Goal: Task Accomplishment & Management: Manage account settings

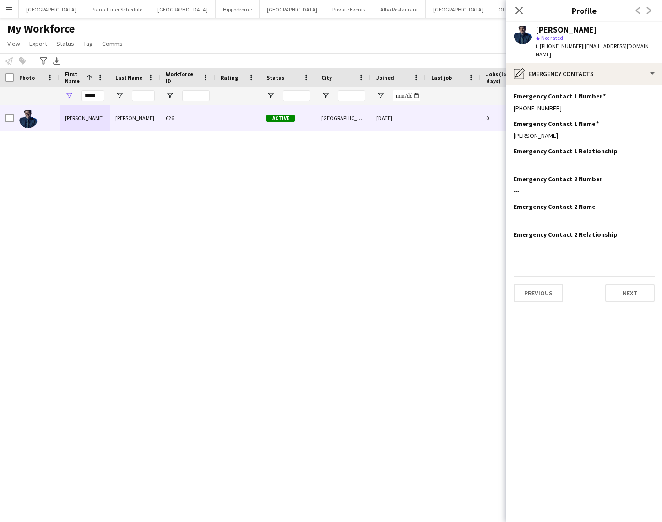
click at [278, 54] on div "Notify workforce Add to tag Select at least one crew to tag him or her. Advance…" at bounding box center [331, 60] width 662 height 15
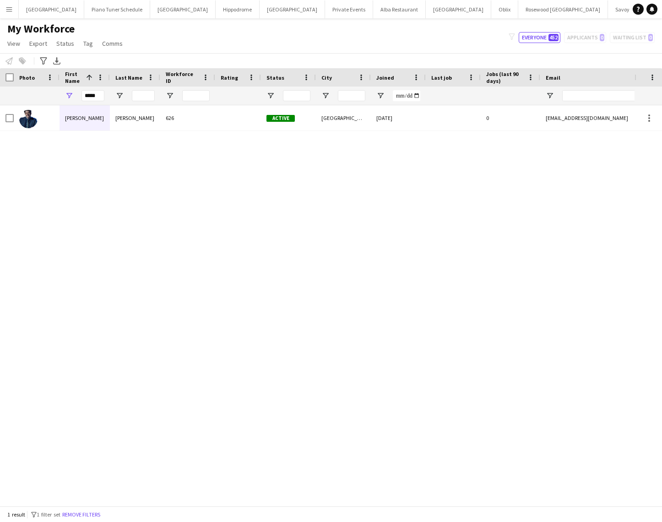
click at [15, 11] on button "Menu" at bounding box center [9, 9] width 18 height 18
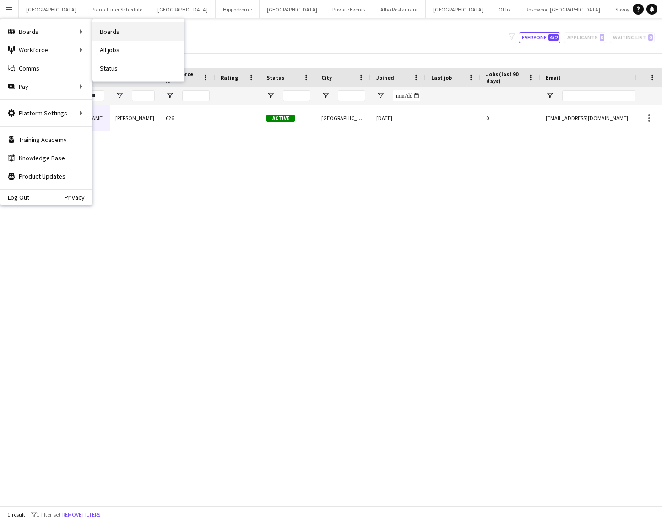
click at [120, 32] on link "Boards" at bounding box center [138, 31] width 92 height 18
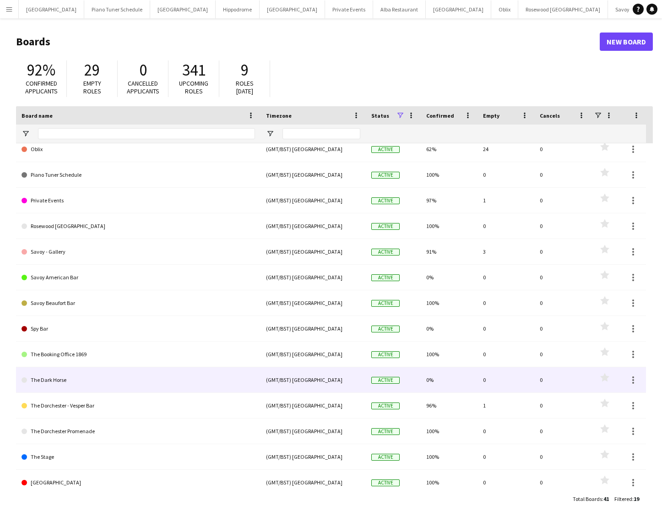
scroll to position [141, 0]
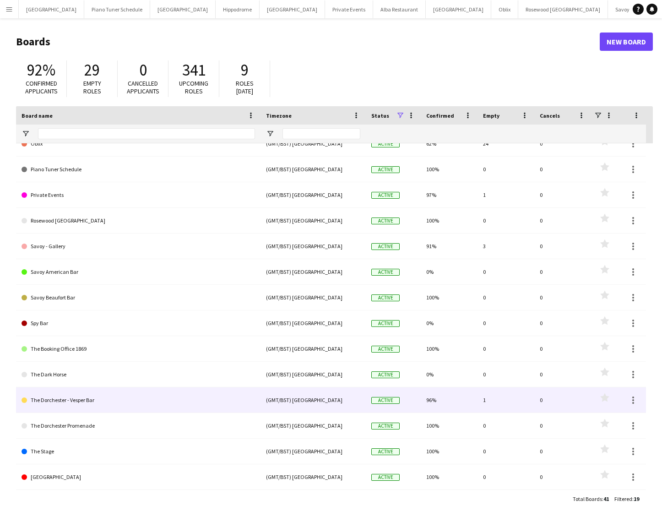
click at [91, 394] on link "The Dorchester - Vesper Bar" at bounding box center [139, 400] width 234 height 26
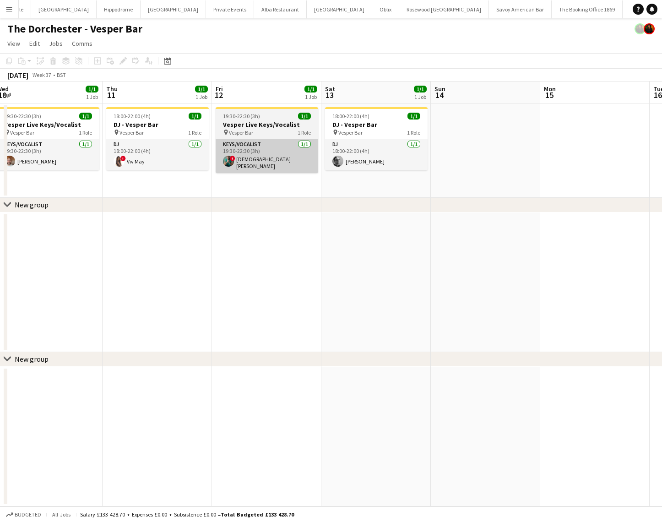
scroll to position [0, 225]
click at [273, 157] on app-card-role "Keys/Vocalist [DATE] 19:30-22:30 (3h) ! Christian De-Gallerie" at bounding box center [268, 156] width 103 height 34
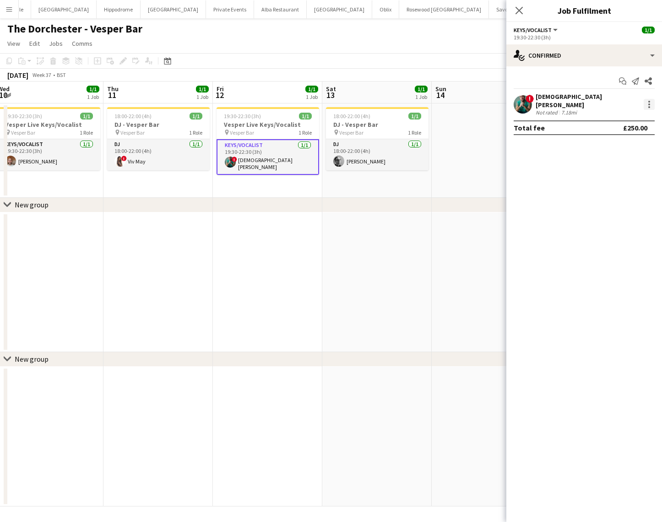
click at [647, 103] on div at bounding box center [649, 104] width 11 height 11
drag, startPoint x: 623, startPoint y: 202, endPoint x: 616, endPoint y: 179, distance: 23.9
click at [623, 201] on button "Remove" at bounding box center [618, 207] width 71 height 22
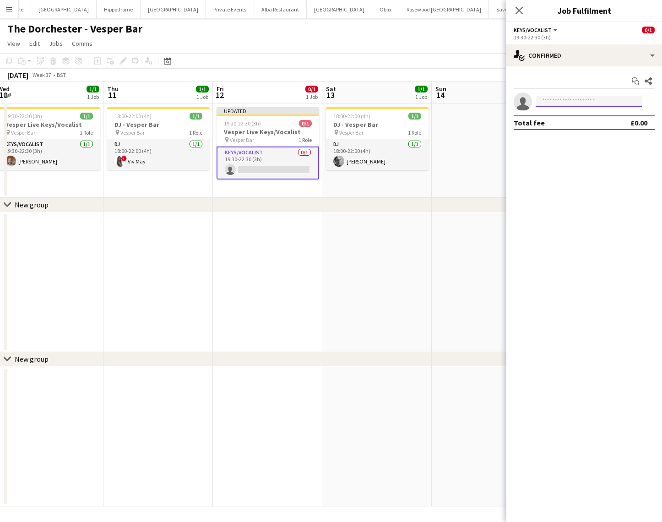
click at [570, 98] on input at bounding box center [589, 101] width 106 height 11
type input "****"
drag, startPoint x: 552, startPoint y: 114, endPoint x: 557, endPoint y: 117, distance: 5.7
click at [553, 114] on span "[PERSON_NAME]" at bounding box center [569, 115] width 53 height 8
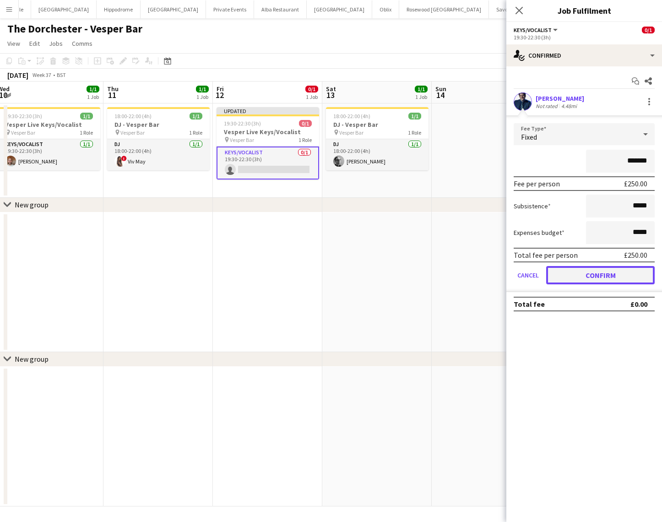
click at [562, 275] on button "Confirm" at bounding box center [600, 275] width 109 height 18
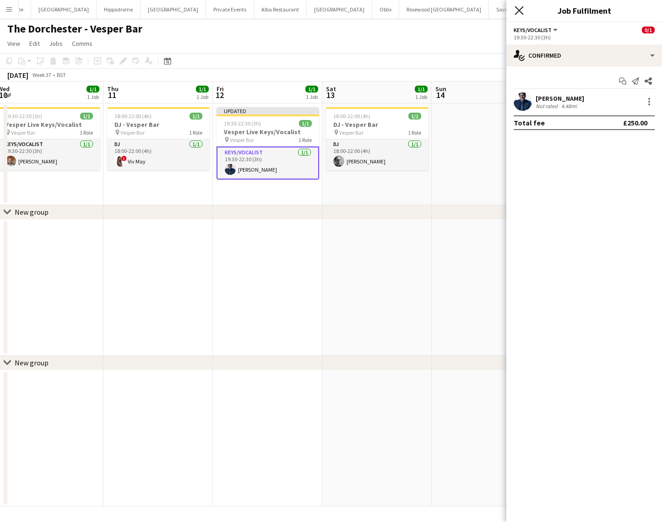
click at [521, 12] on icon at bounding box center [519, 10] width 9 height 9
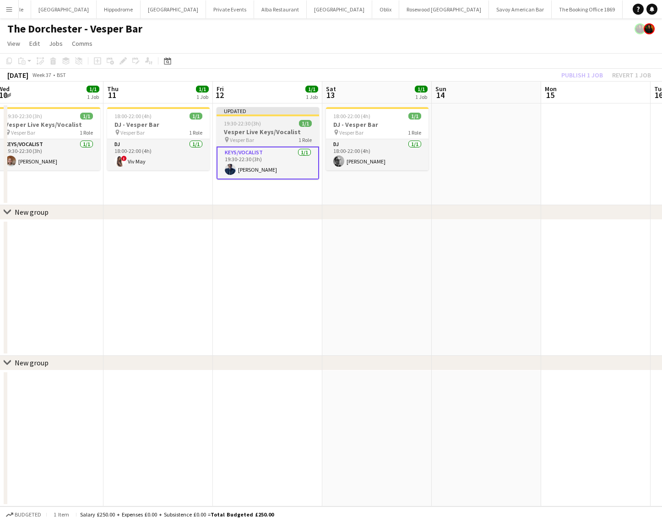
click at [249, 112] on div "Updated" at bounding box center [268, 110] width 103 height 7
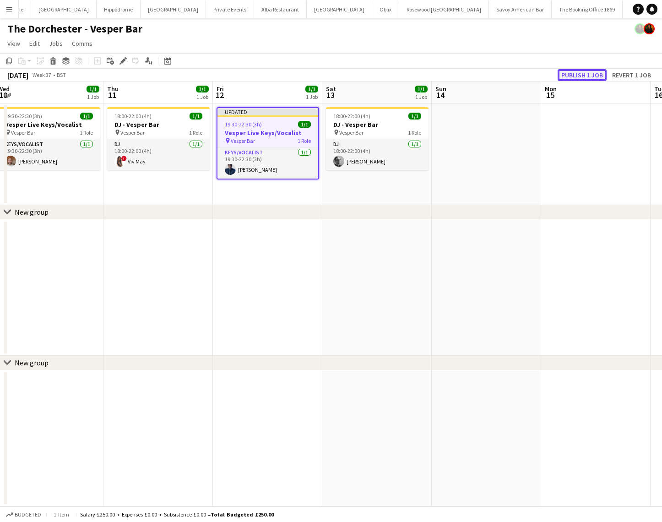
click at [570, 78] on button "Publish 1 job" at bounding box center [582, 75] width 49 height 12
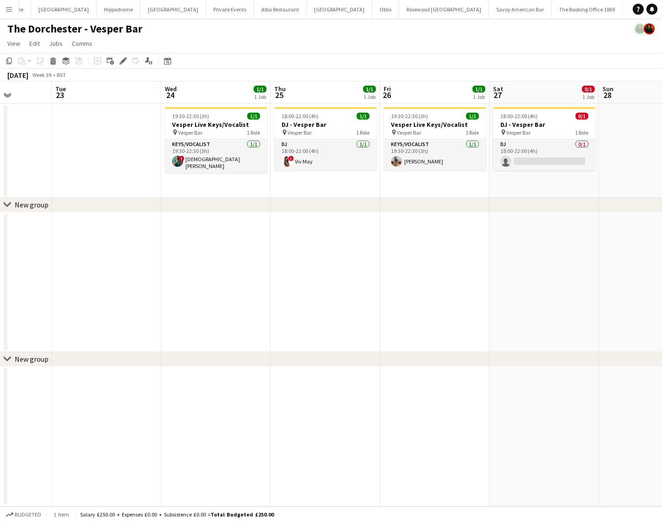
scroll to position [0, 280]
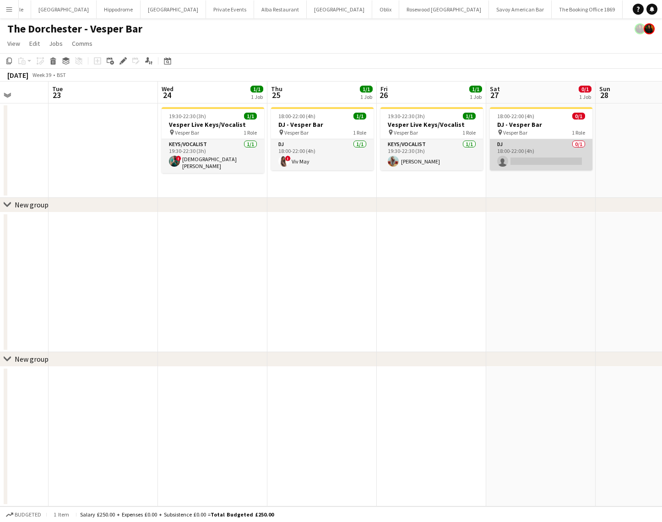
click at [542, 157] on app-card-role "DJ 0/1 18:00-22:00 (4h) single-neutral-actions" at bounding box center [541, 154] width 103 height 31
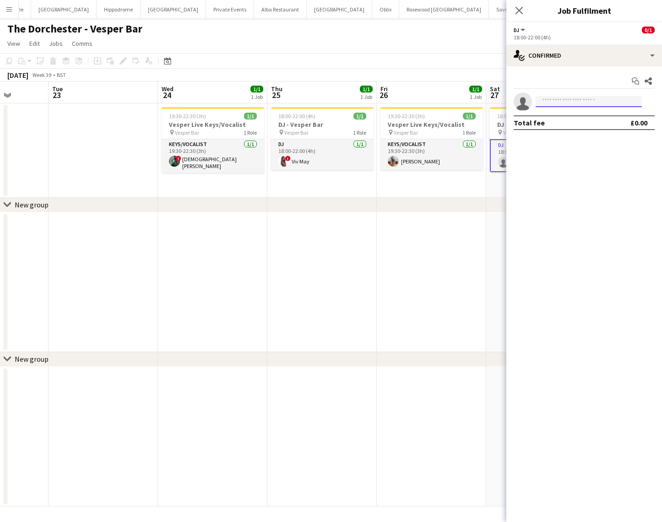
click at [555, 106] on input at bounding box center [589, 101] width 106 height 11
type input "***"
click at [556, 119] on span "[EMAIL_ADDRESS][DOMAIN_NAME]" at bounding box center [589, 122] width 92 height 7
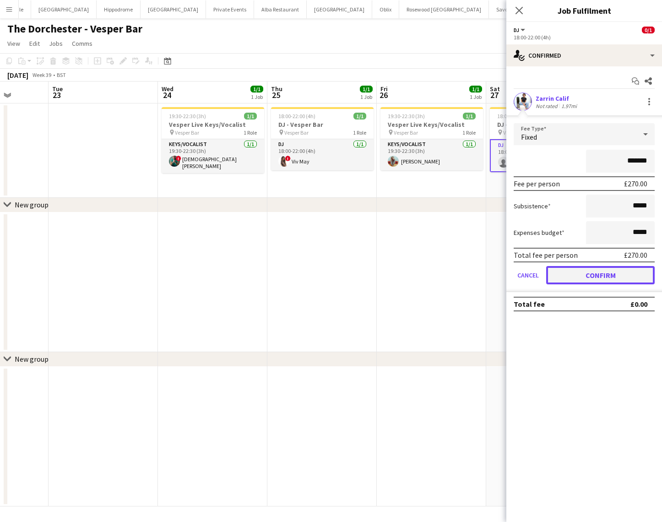
click at [554, 273] on button "Confirm" at bounding box center [600, 275] width 109 height 18
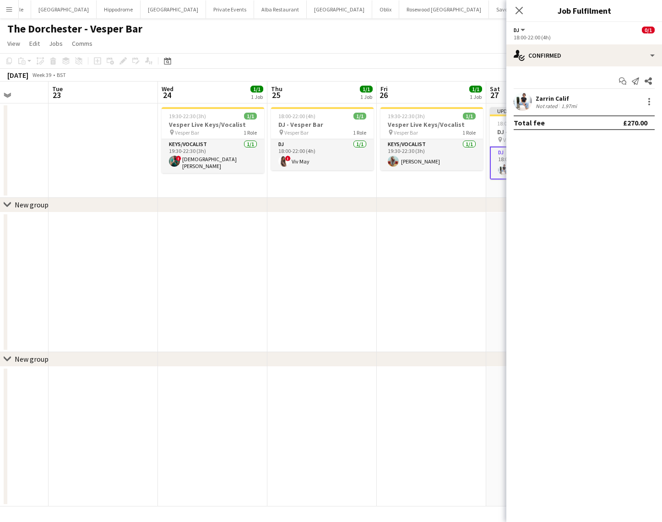
click at [515, 9] on app-icon "Close pop-in" at bounding box center [519, 10] width 11 height 11
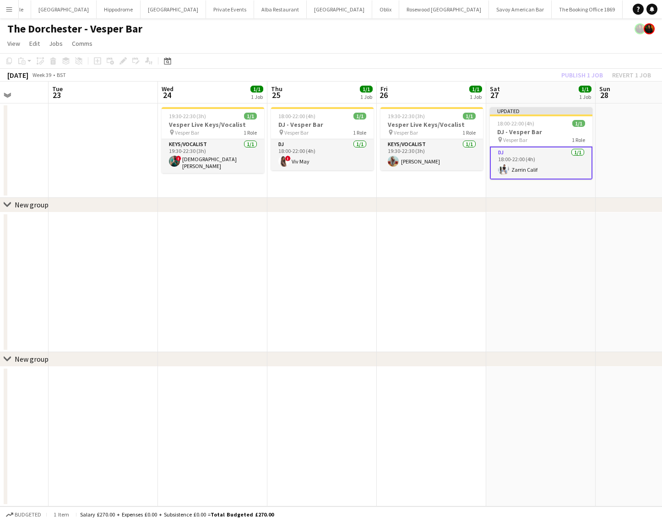
drag, startPoint x: 11, startPoint y: 14, endPoint x: 27, endPoint y: 33, distance: 25.4
click at [12, 14] on button "Menu" at bounding box center [9, 9] width 18 height 18
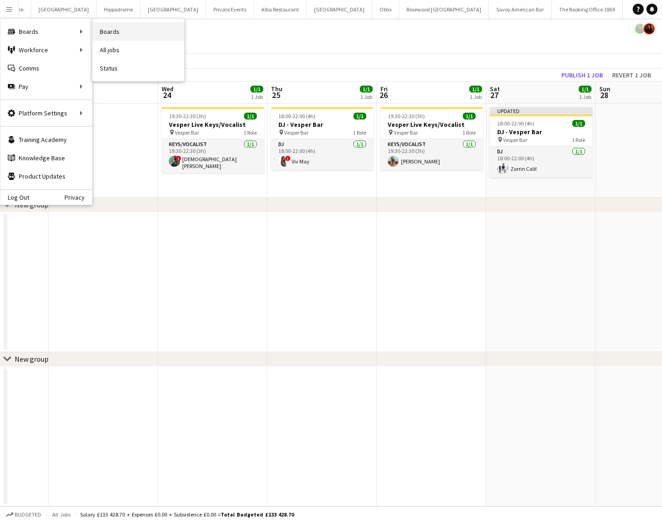
click at [118, 34] on link "Boards" at bounding box center [138, 31] width 92 height 18
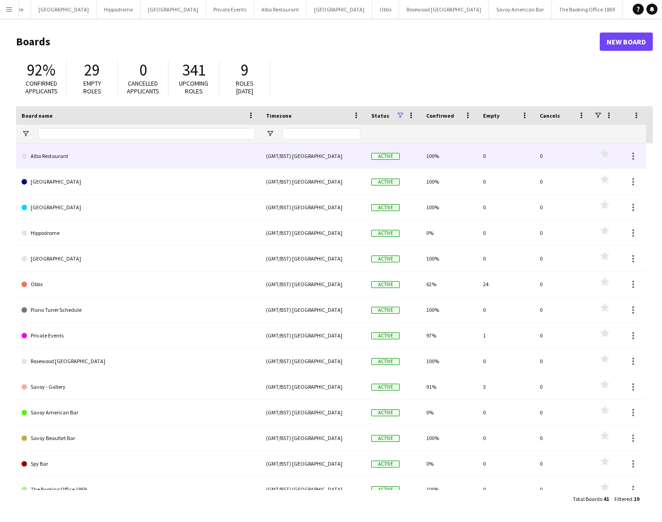
click at [91, 166] on link "Alba Restaurant" at bounding box center [139, 156] width 234 height 26
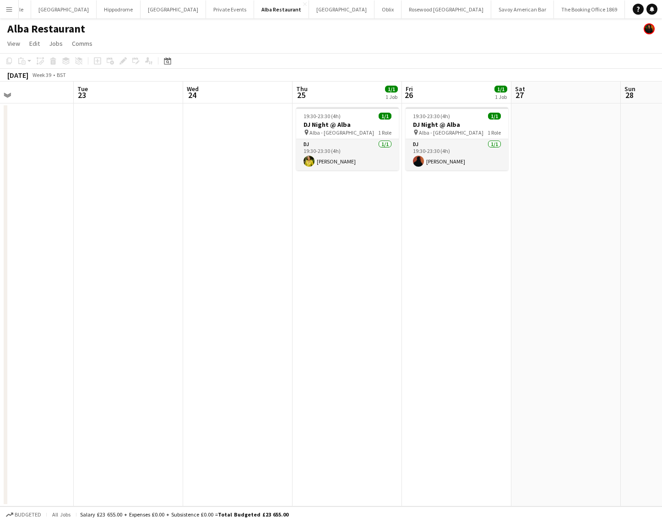
scroll to position [0, 390]
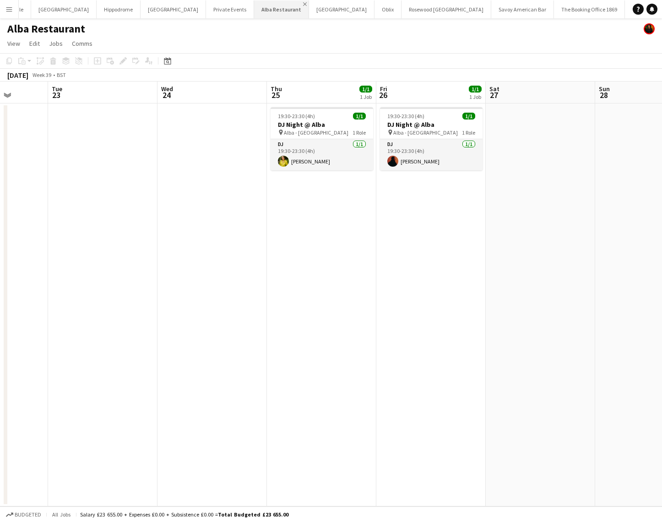
click at [303, 5] on app-icon "Close" at bounding box center [305, 4] width 4 height 4
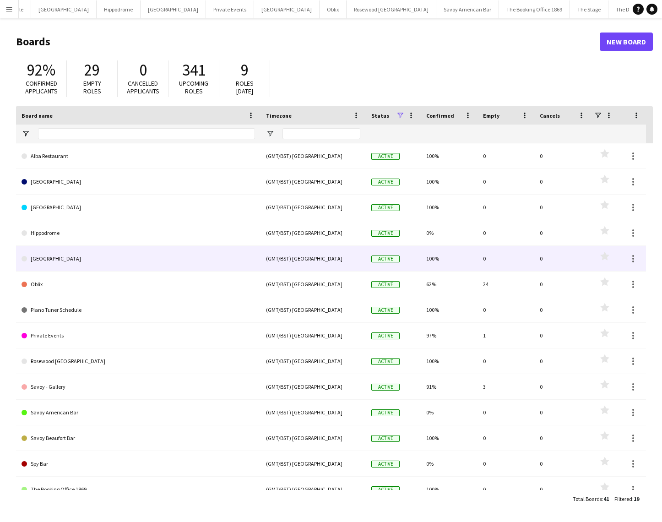
click at [127, 265] on link "[GEOGRAPHIC_DATA]" at bounding box center [139, 259] width 234 height 26
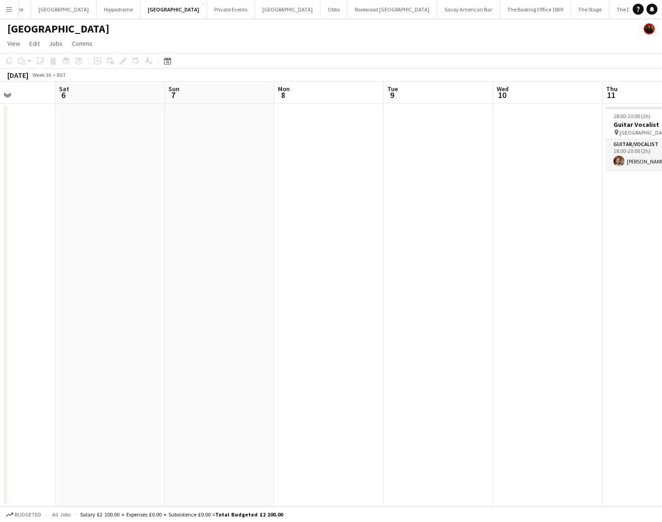
scroll to position [0, 271]
click at [609, 11] on button "The Dorchester - Vesper Bar Close" at bounding box center [648, 9] width 79 height 18
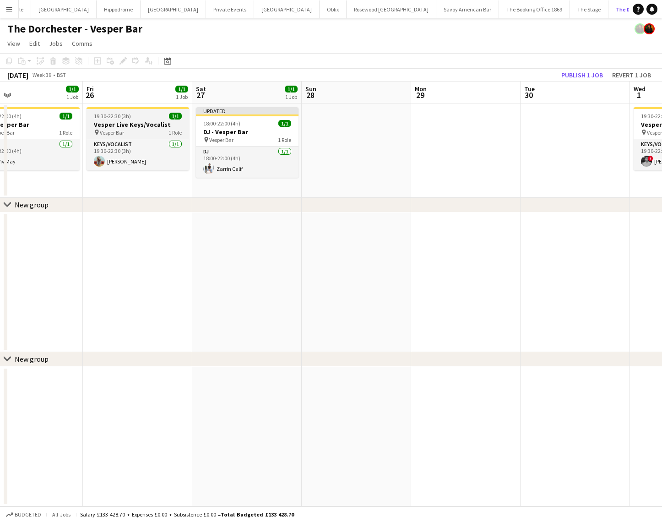
scroll to position [0, 242]
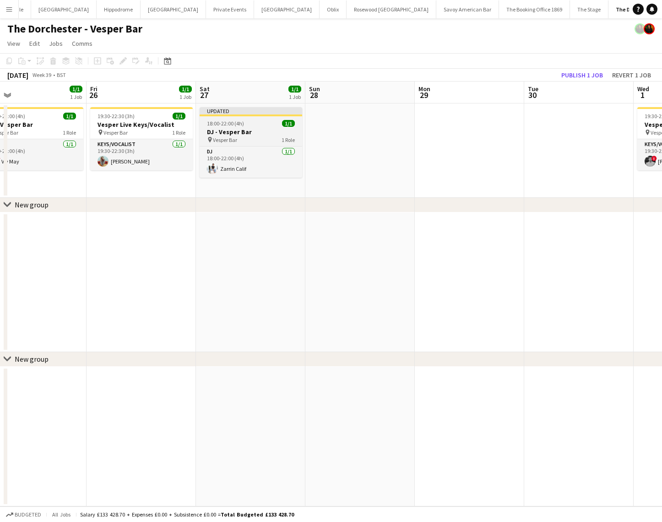
click at [246, 125] on div "18:00-22:00 (4h) 1/1" at bounding box center [251, 123] width 103 height 7
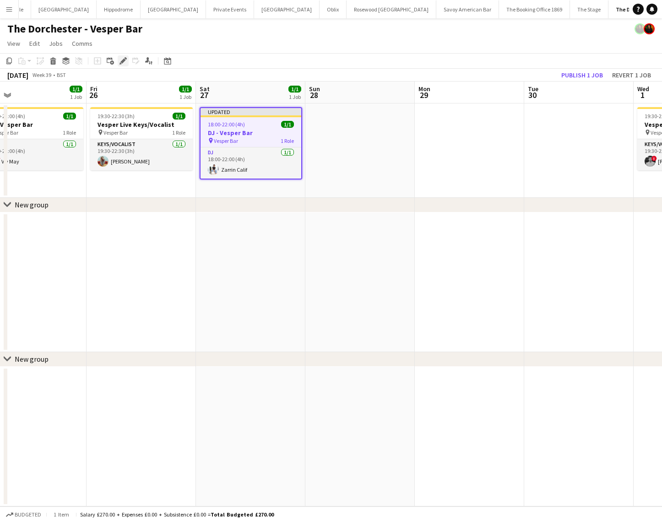
click at [125, 64] on icon "Edit" at bounding box center [122, 60] width 7 height 7
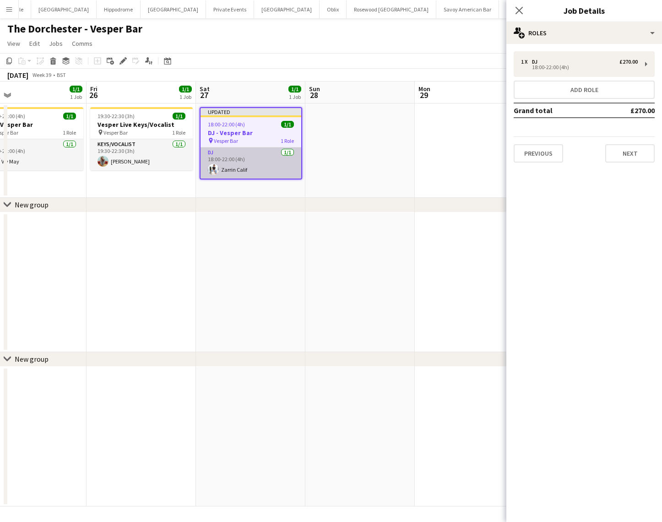
click at [239, 165] on app-card-role "DJ [DATE] 18:00-22:00 (4h) Zarrin Calif" at bounding box center [251, 162] width 101 height 31
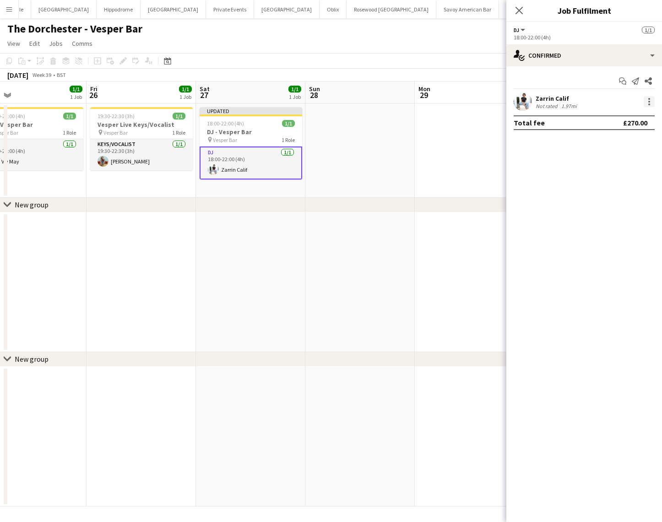
click at [652, 103] on div at bounding box center [649, 101] width 11 height 11
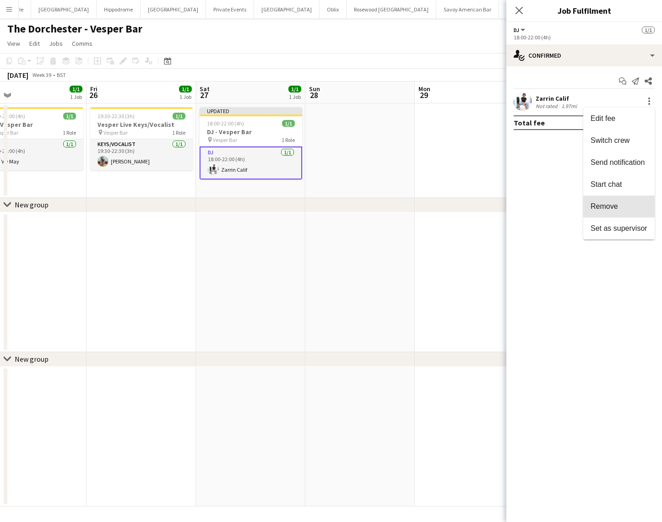
drag, startPoint x: 627, startPoint y: 204, endPoint x: 605, endPoint y: 154, distance: 54.3
click at [627, 204] on span "Remove" at bounding box center [619, 206] width 57 height 8
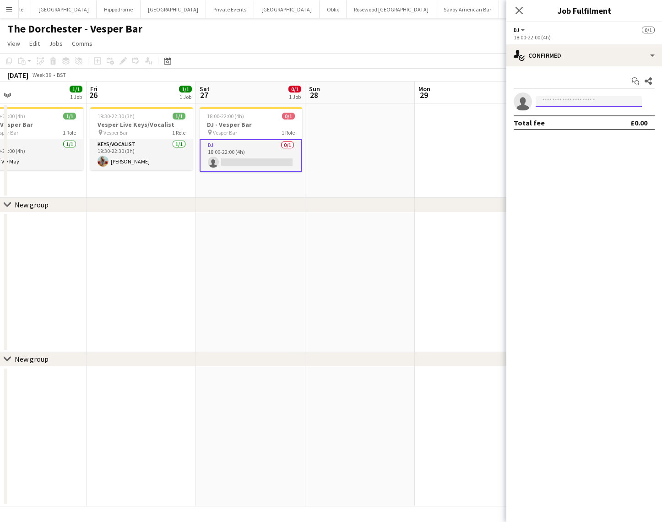
click at [566, 99] on input at bounding box center [589, 101] width 106 height 11
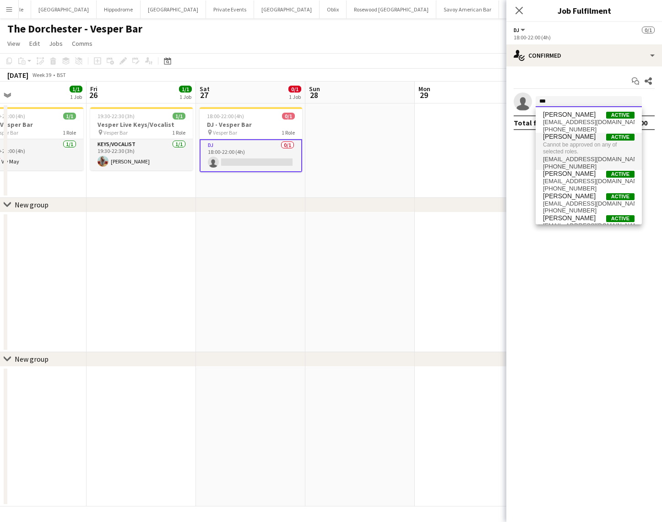
type input "***"
click at [593, 156] on span "[EMAIL_ADDRESS][DOMAIN_NAME]" at bounding box center [589, 159] width 92 height 7
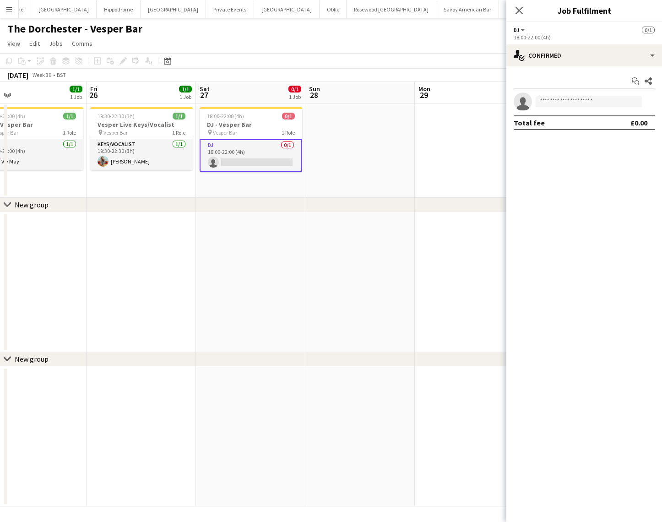
click at [6, 8] on app-icon "Menu" at bounding box center [8, 8] width 7 height 7
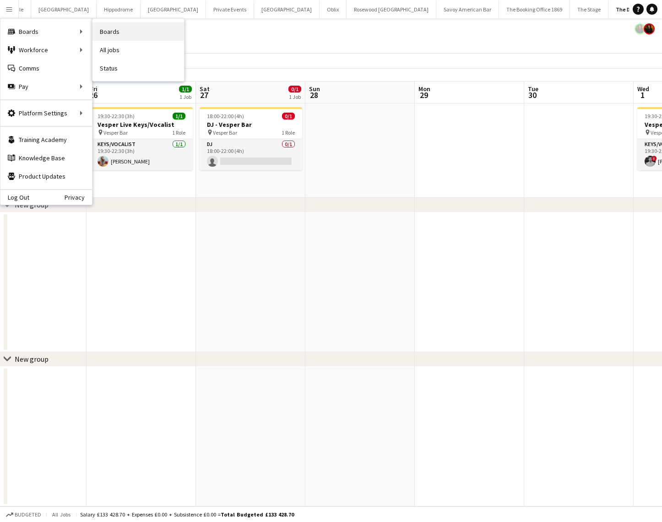
click at [136, 35] on link "Boards" at bounding box center [138, 31] width 92 height 18
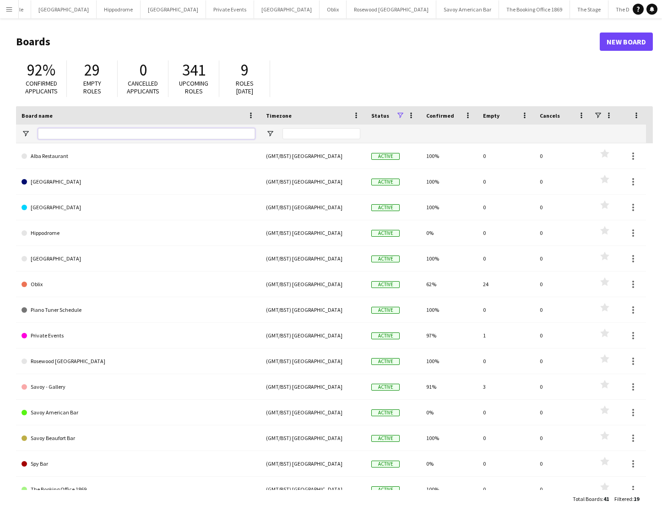
click at [112, 134] on input "Board name Filter Input" at bounding box center [146, 133] width 217 height 11
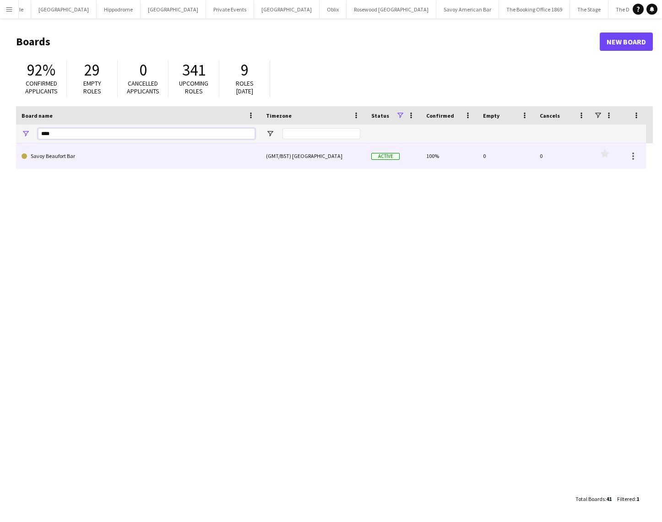
type input "****"
click at [110, 159] on link "Savoy Beaufort Bar" at bounding box center [139, 156] width 234 height 26
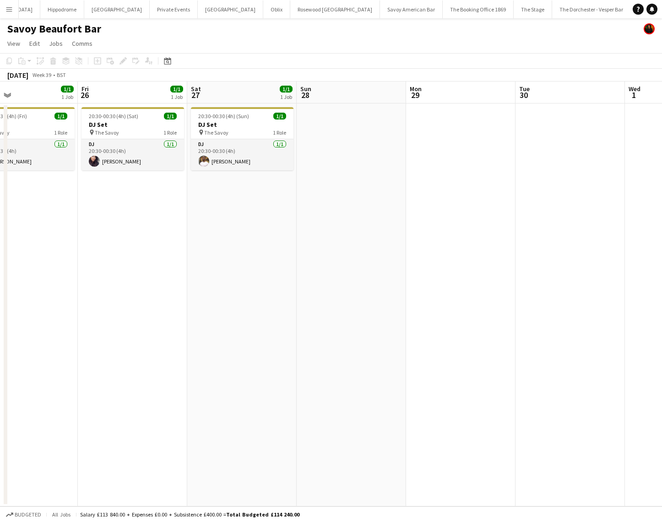
scroll to position [0, 254]
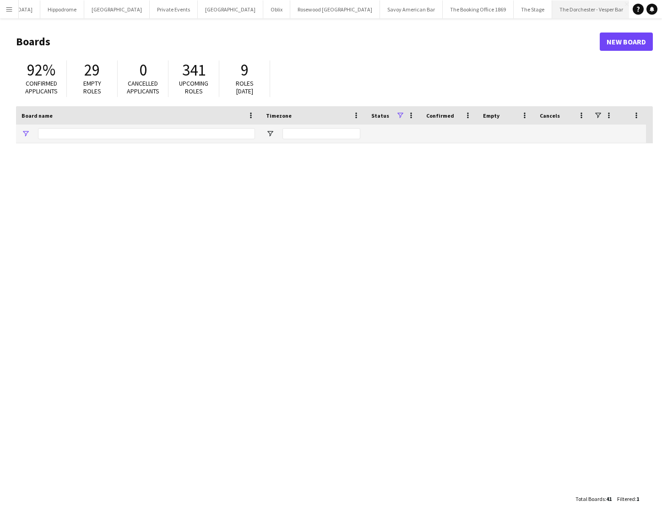
type input "****"
click at [263, 14] on button "Oblix Close" at bounding box center [276, 9] width 27 height 18
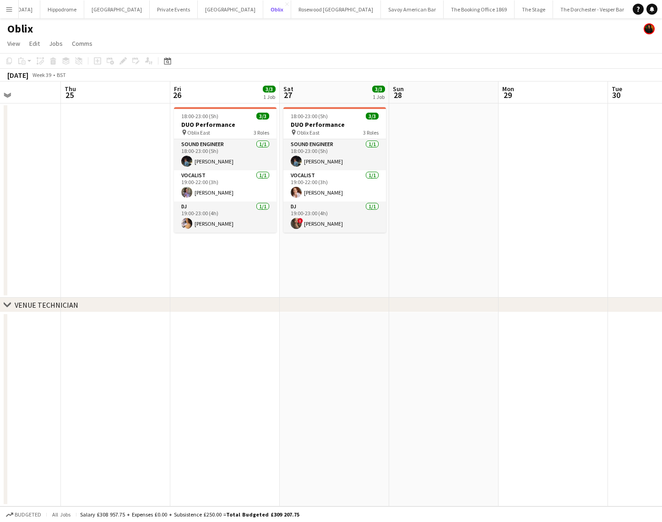
scroll to position [0, 379]
click at [10, 9] on app-icon "Menu" at bounding box center [8, 8] width 7 height 7
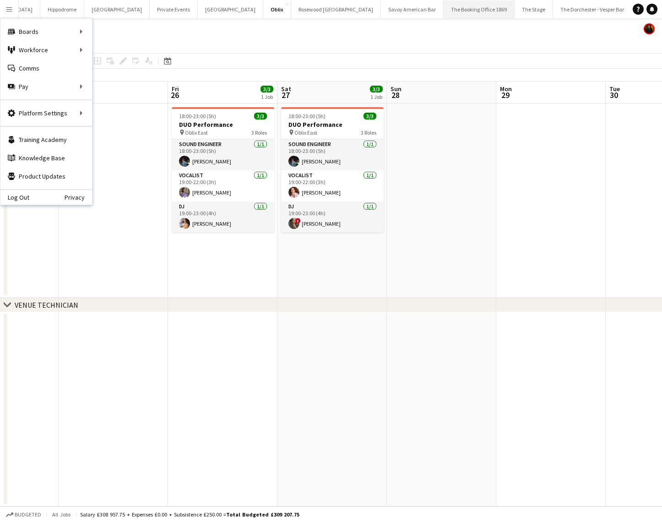
click at [444, 16] on button "The Booking Office 1869 Close" at bounding box center [479, 9] width 71 height 18
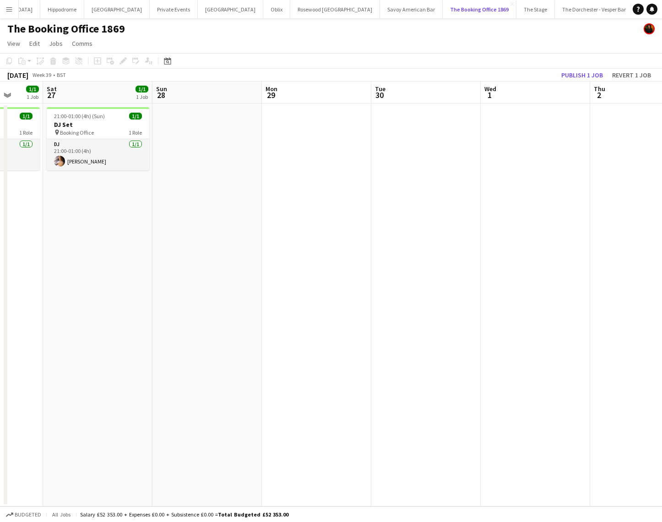
scroll to position [0, 394]
click at [84, 15] on button "[GEOGRAPHIC_DATA]" at bounding box center [116, 9] width 65 height 18
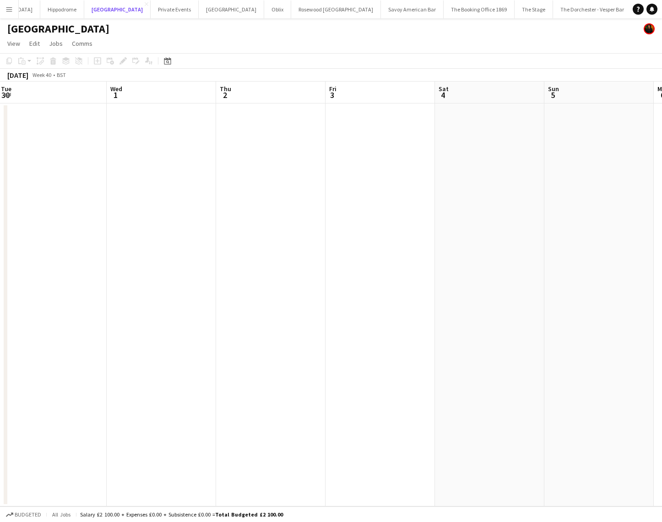
scroll to position [0, 438]
click at [13, 12] on button "Menu" at bounding box center [9, 9] width 18 height 18
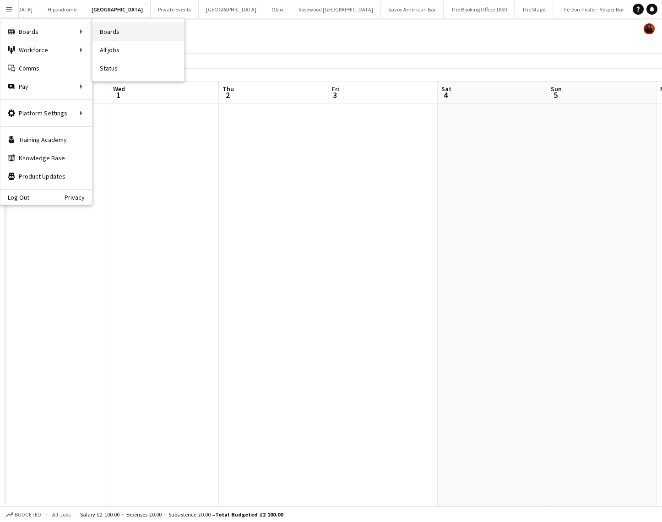
click at [99, 32] on link "Boards" at bounding box center [138, 31] width 92 height 18
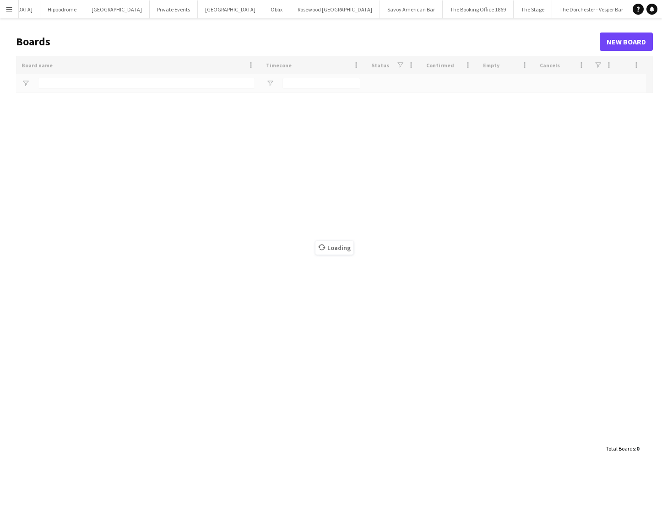
type input "****"
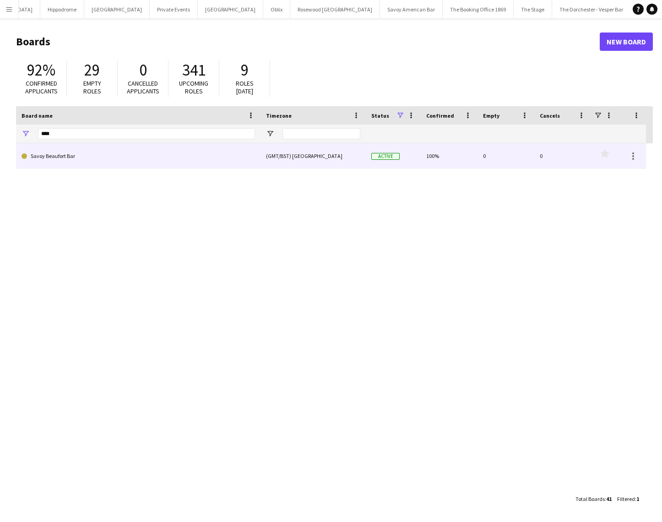
click at [81, 156] on link "Savoy Beaufort Bar" at bounding box center [139, 156] width 234 height 26
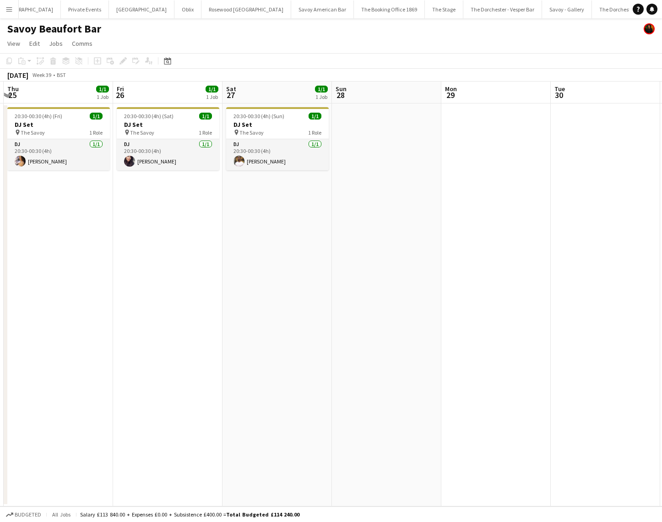
scroll to position [0, 436]
click at [354, 11] on button "The Booking Office 1869 Close" at bounding box center [389, 9] width 71 height 18
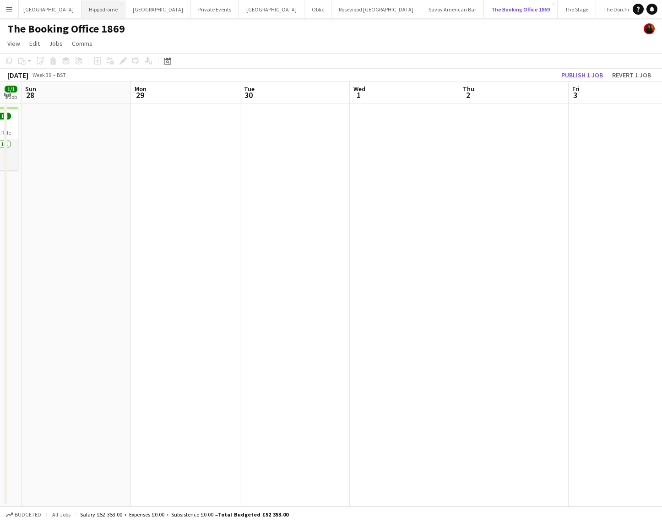
scroll to position [0, 133]
click at [136, 9] on button "[GEOGRAPHIC_DATA]" at bounding box center [159, 9] width 65 height 18
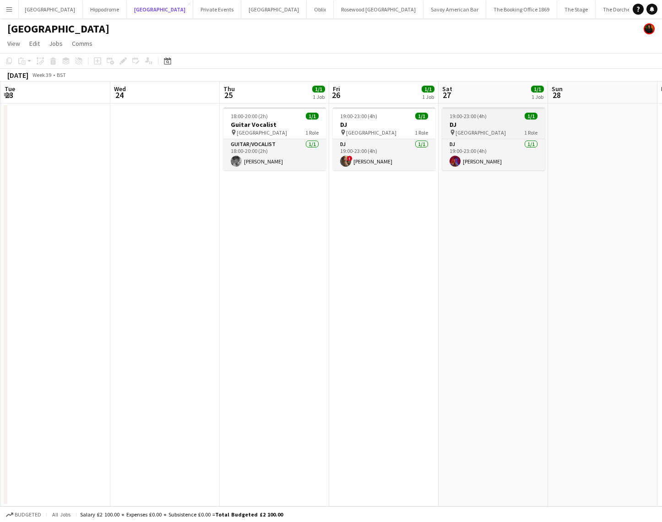
scroll to position [0, 329]
click at [477, 132] on span "[GEOGRAPHIC_DATA]" at bounding box center [479, 132] width 50 height 7
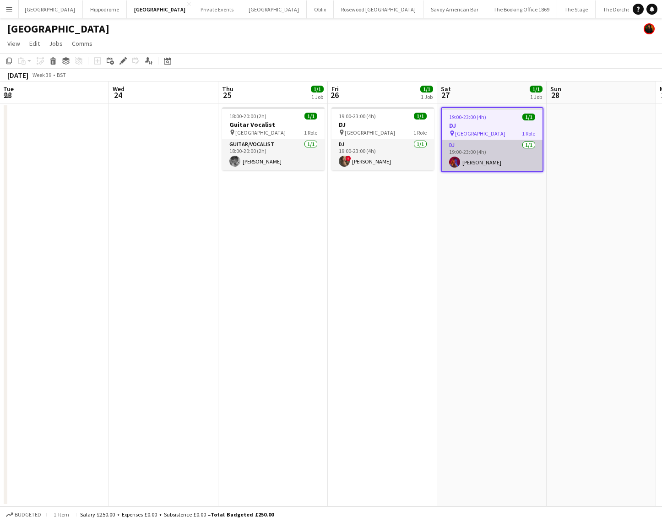
click at [485, 154] on app-card-role "DJ [DATE] 19:00-23:00 (4h) [PERSON_NAME]" at bounding box center [492, 155] width 101 height 31
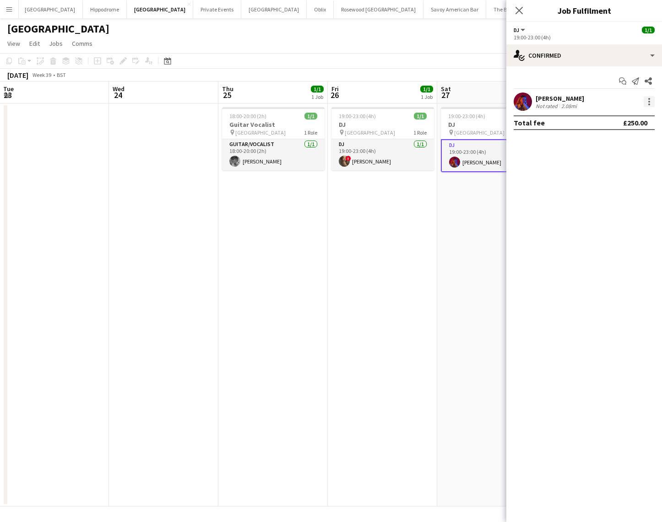
click at [649, 100] on div at bounding box center [649, 101] width 11 height 11
click at [620, 208] on span "Remove" at bounding box center [619, 206] width 57 height 8
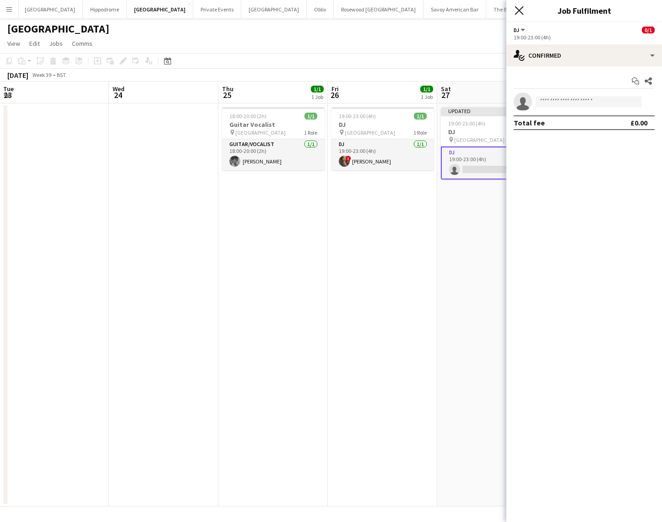
click at [516, 8] on icon "Close pop-in" at bounding box center [519, 10] width 9 height 9
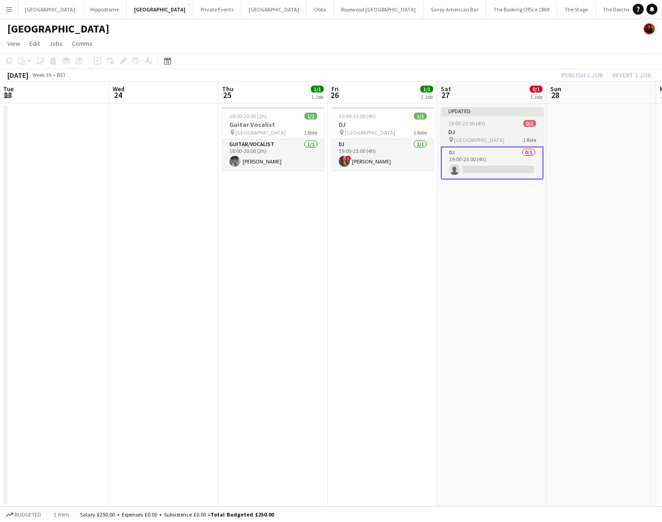
click at [481, 115] on div at bounding box center [492, 115] width 103 height 2
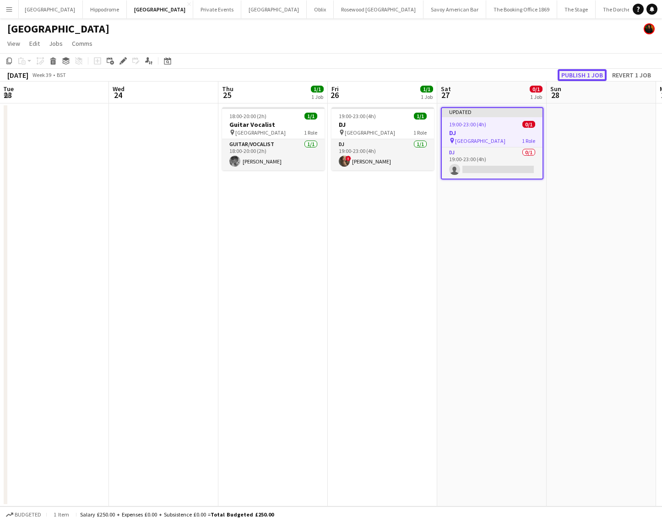
click at [582, 79] on button "Publish 1 job" at bounding box center [582, 75] width 49 height 12
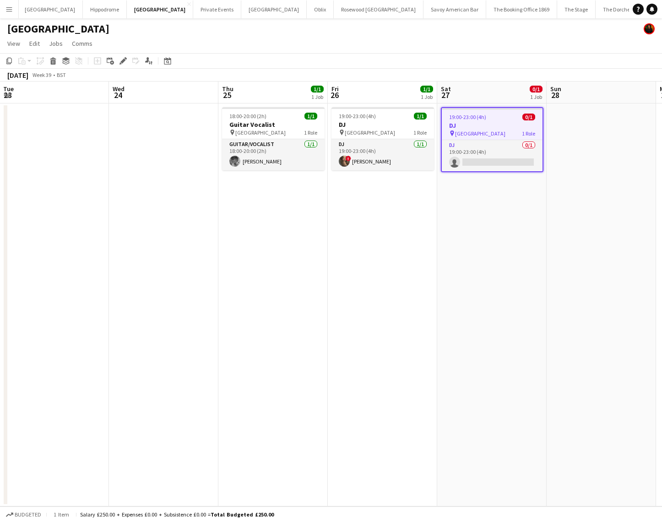
click at [10, 12] on app-icon "Menu" at bounding box center [8, 8] width 7 height 7
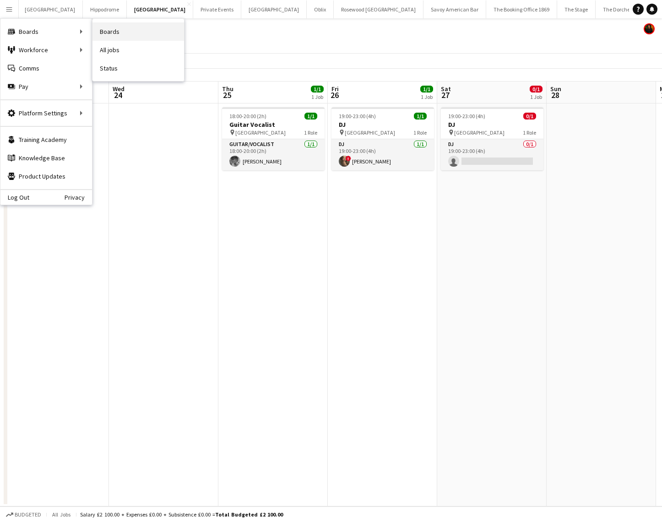
click at [123, 33] on link "Boards" at bounding box center [138, 31] width 92 height 18
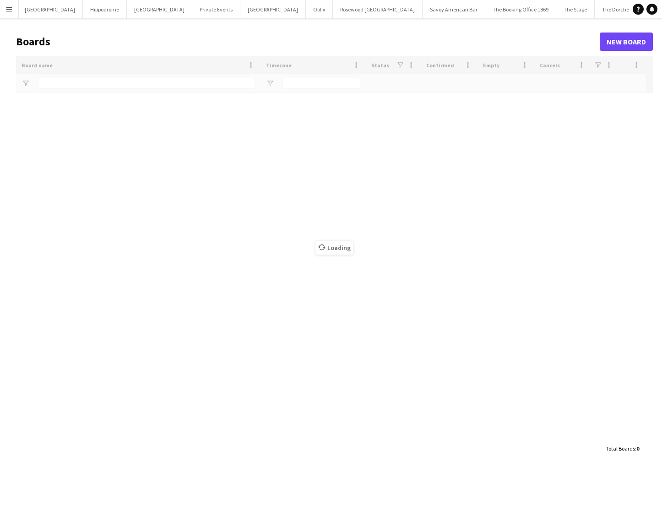
type input "****"
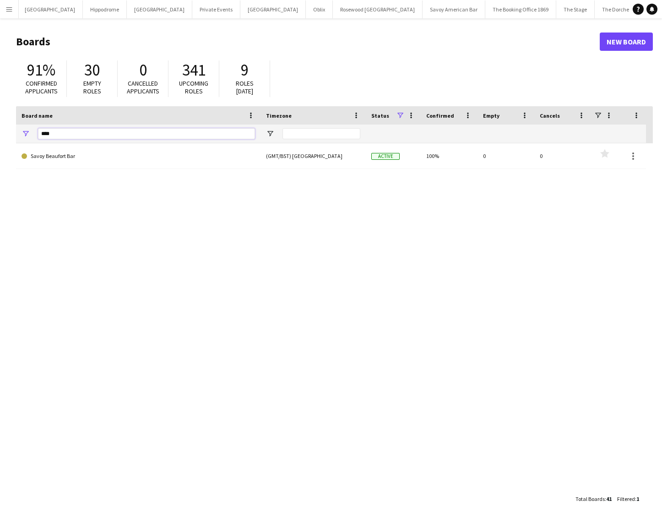
drag, startPoint x: 43, startPoint y: 135, endPoint x: 17, endPoint y: 134, distance: 26.6
click at [17, 134] on div "****" at bounding box center [138, 134] width 244 height 18
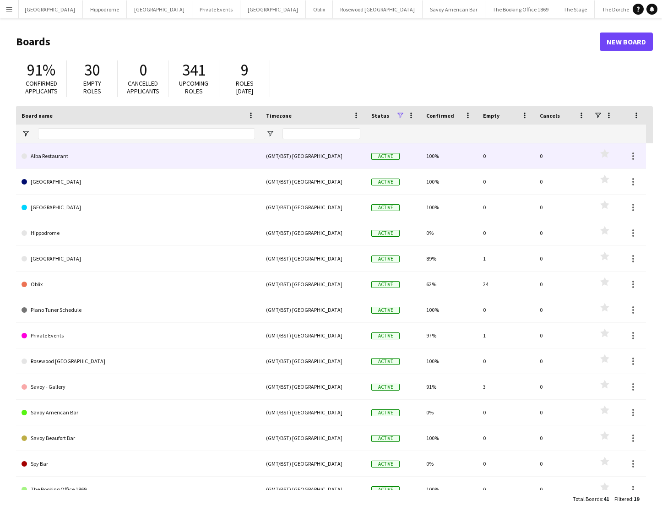
click at [75, 152] on link "Alba Restaurant" at bounding box center [139, 156] width 234 height 26
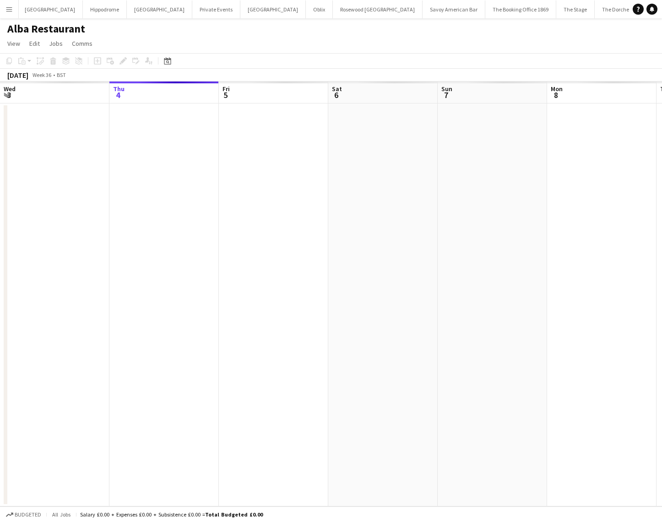
scroll to position [0, 315]
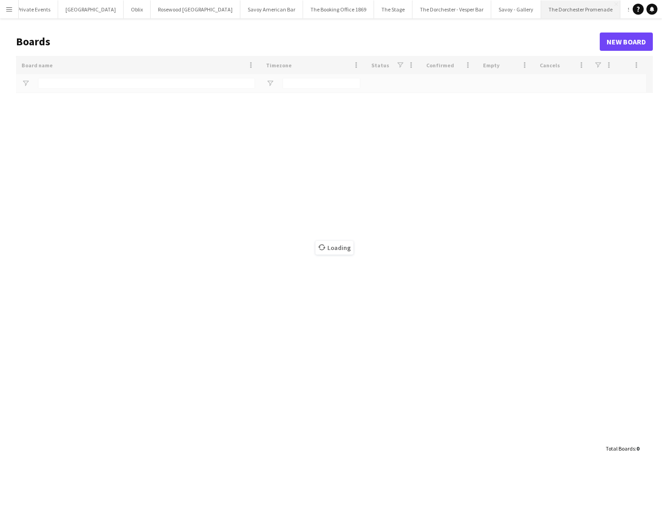
scroll to position [0, 263]
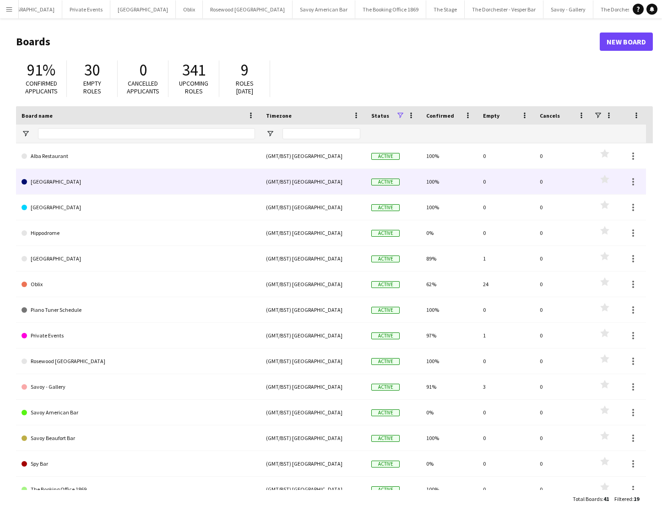
click at [112, 190] on link "[GEOGRAPHIC_DATA]" at bounding box center [139, 182] width 234 height 26
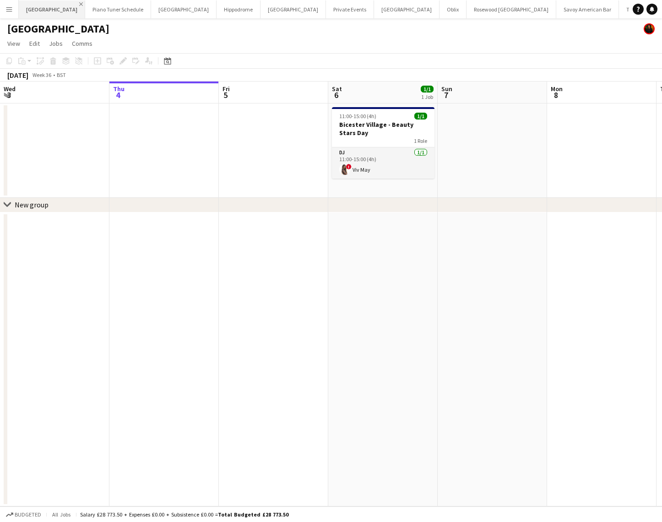
click at [79, 5] on app-icon "Close" at bounding box center [81, 4] width 4 height 4
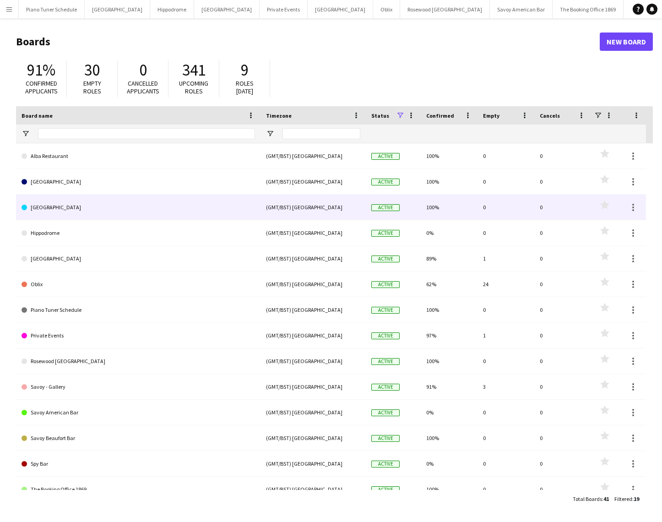
click at [59, 209] on link "[GEOGRAPHIC_DATA]" at bounding box center [139, 208] width 234 height 26
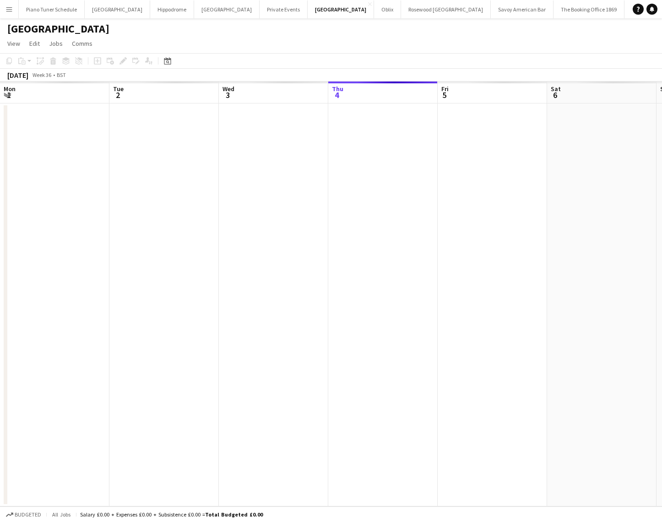
scroll to position [0, 219]
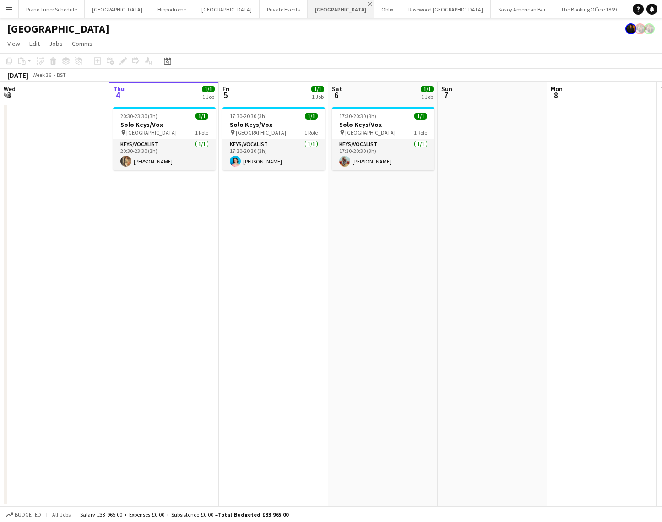
click at [368, 4] on app-icon "Close" at bounding box center [370, 4] width 4 height 4
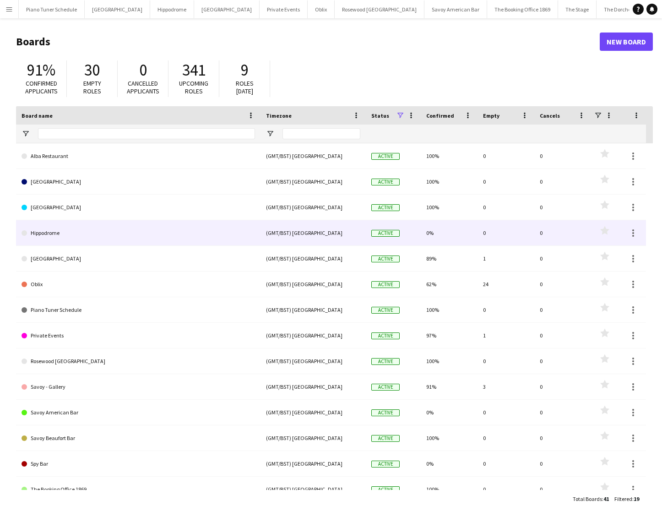
click at [75, 229] on link "Hippodrome" at bounding box center [139, 233] width 234 height 26
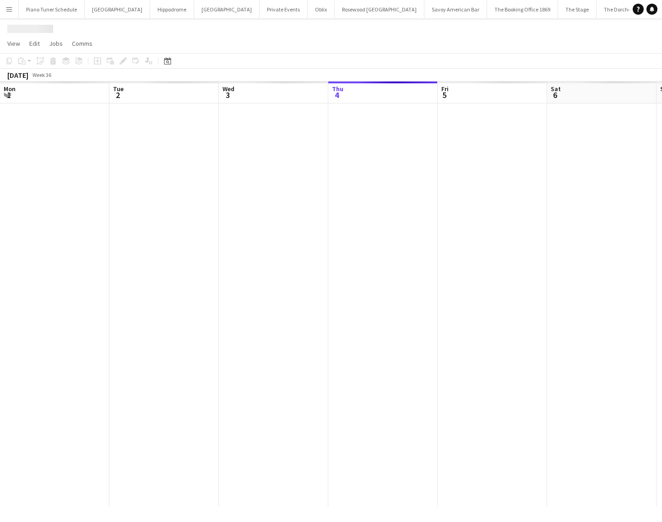
scroll to position [0, 219]
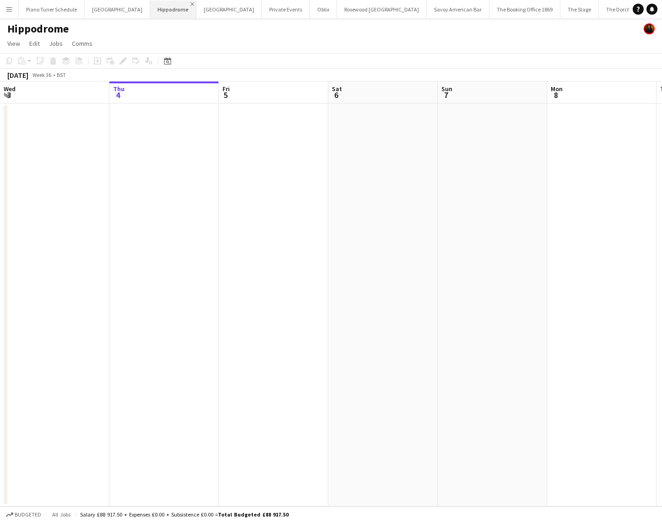
click at [190, 4] on app-icon "Close" at bounding box center [192, 4] width 4 height 4
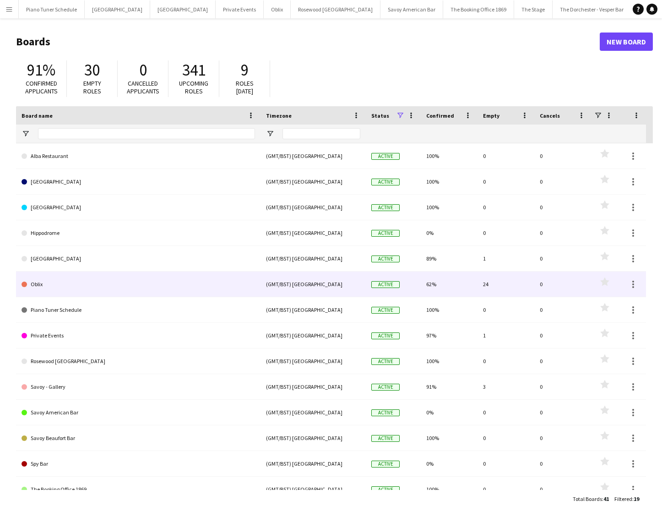
click at [157, 283] on link "Oblix" at bounding box center [139, 285] width 234 height 26
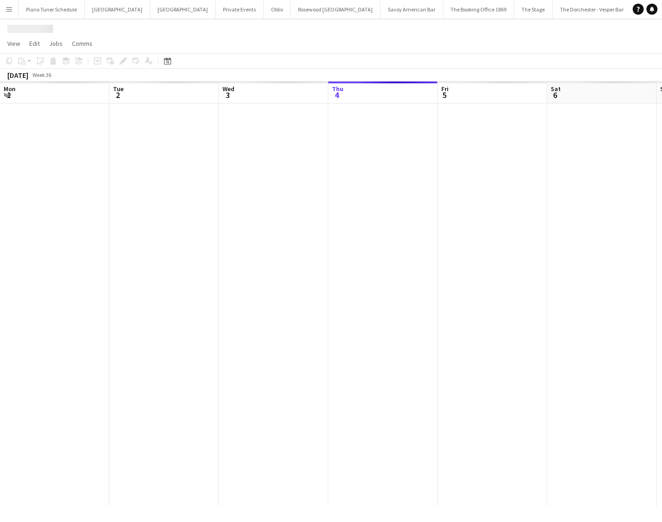
scroll to position [0, 219]
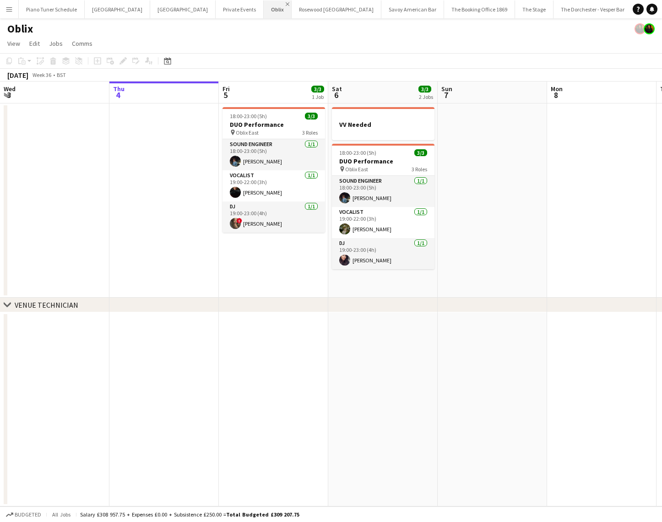
click at [286, 4] on app-icon "Close" at bounding box center [288, 4] width 4 height 4
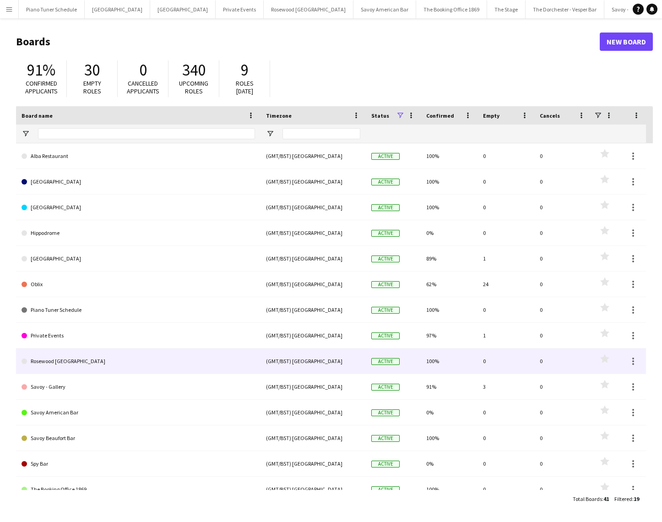
click at [95, 360] on link "Rosewood [GEOGRAPHIC_DATA]" at bounding box center [139, 361] width 234 height 26
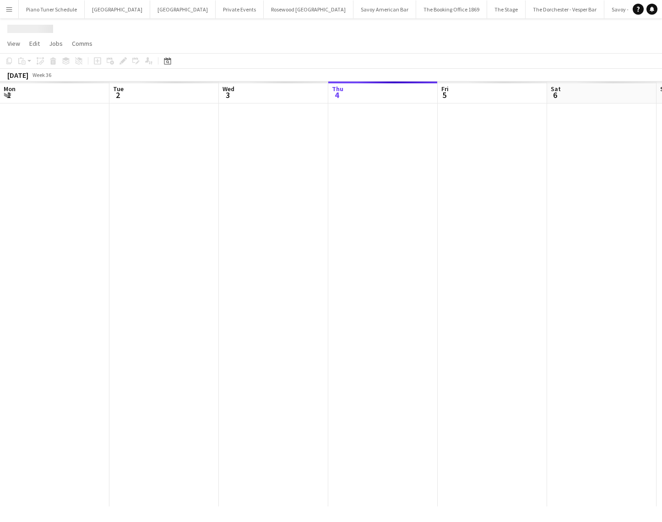
scroll to position [0, 219]
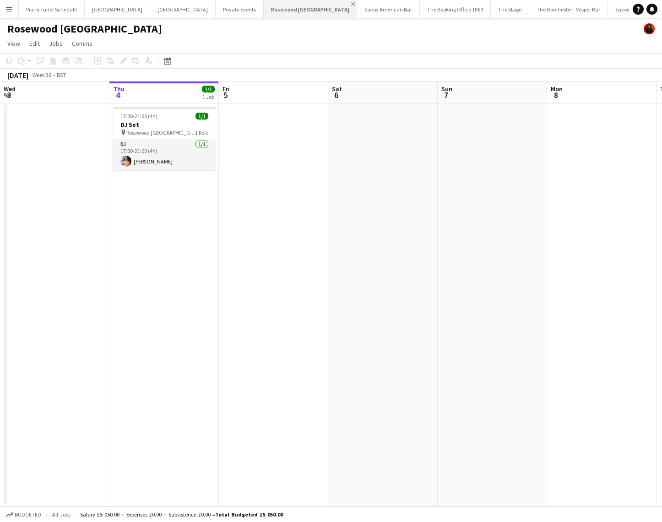
click at [351, 3] on app-icon "Close" at bounding box center [353, 4] width 4 height 4
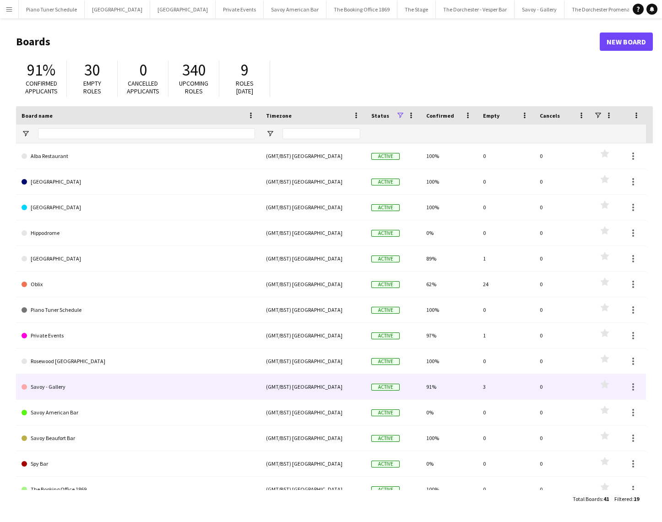
click at [89, 377] on link "Savoy - Gallery" at bounding box center [139, 387] width 234 height 26
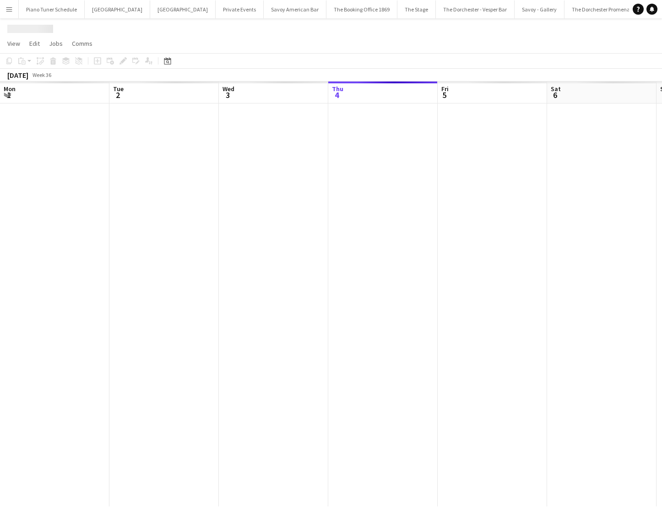
scroll to position [0, 219]
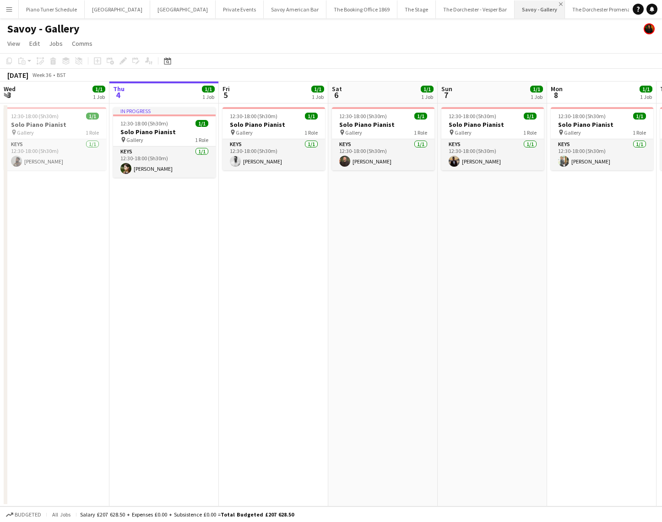
click at [559, 4] on app-icon "Close" at bounding box center [561, 4] width 4 height 4
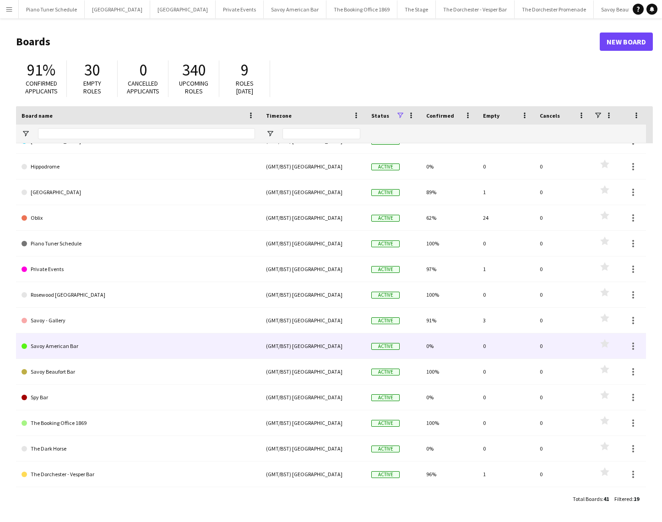
scroll to position [73, 0]
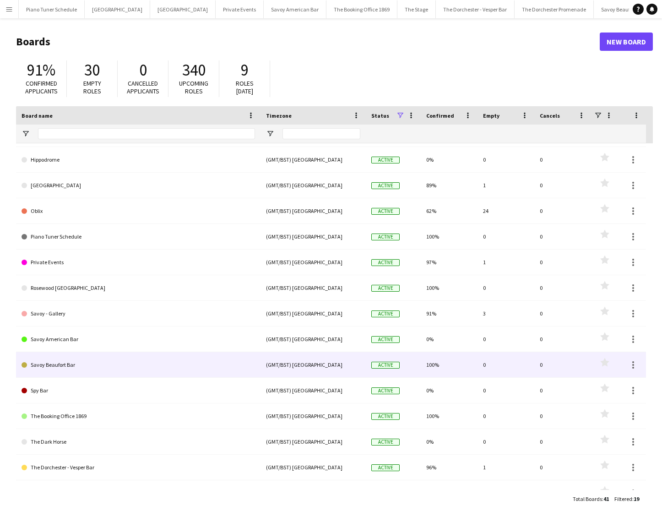
click at [77, 369] on link "Savoy Beaufort Bar" at bounding box center [139, 365] width 234 height 26
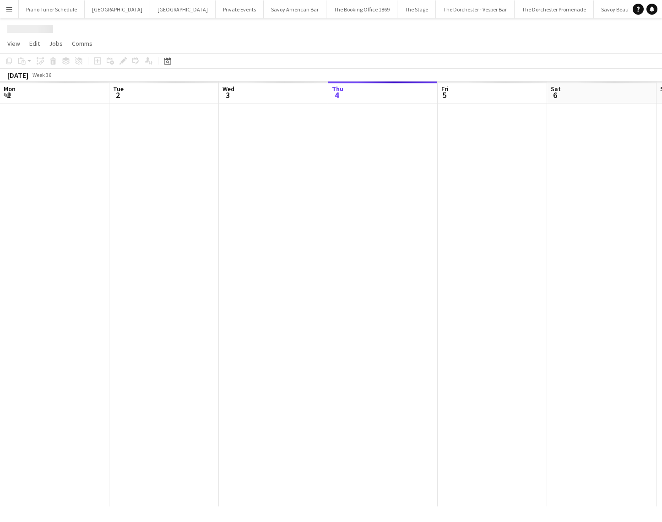
scroll to position [0, 219]
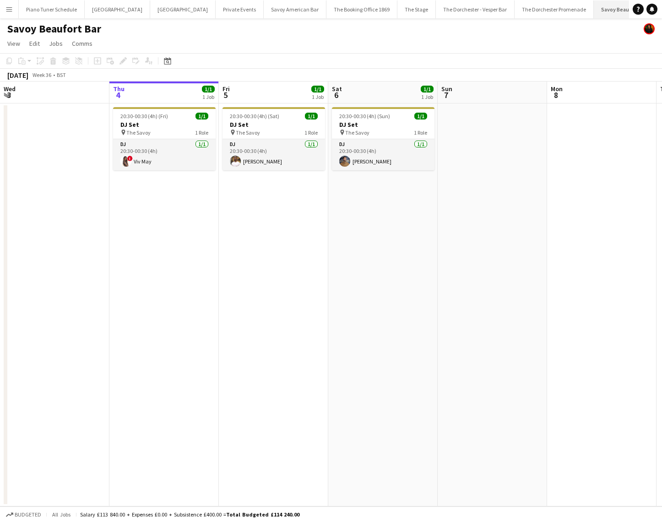
click at [650, 4] on app-icon "Close" at bounding box center [652, 4] width 4 height 4
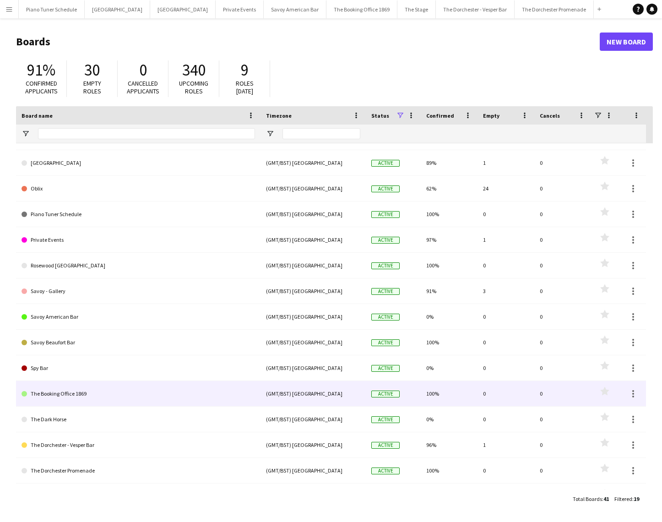
click at [102, 387] on link "The Booking Office 1869" at bounding box center [139, 394] width 234 height 26
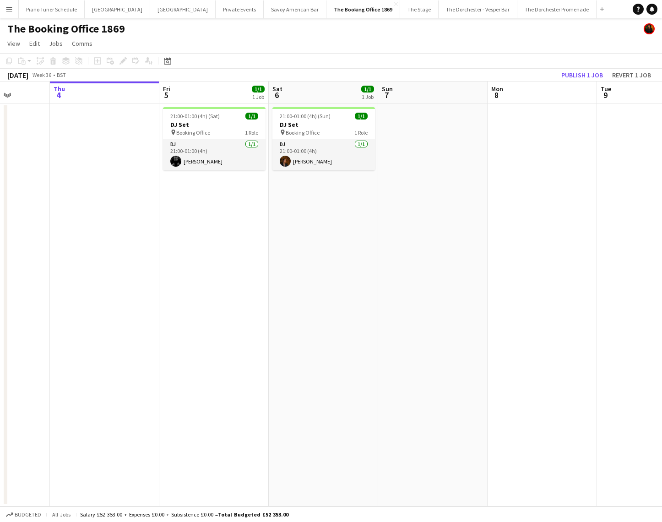
scroll to position [0, 279]
click at [394, 4] on app-icon "Close" at bounding box center [396, 4] width 4 height 4
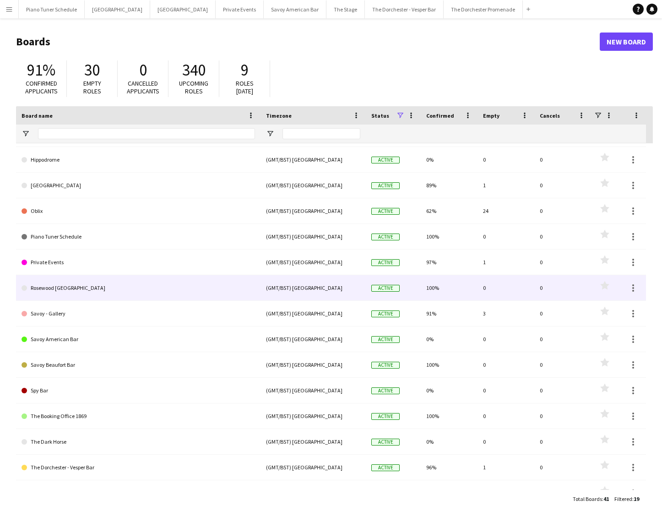
scroll to position [141, 0]
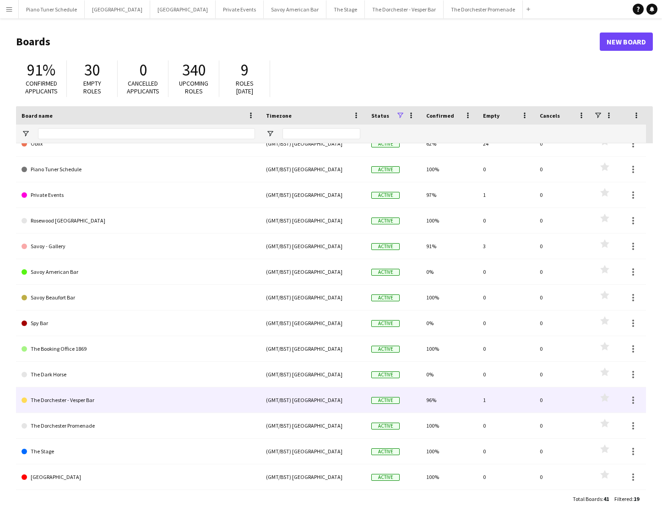
click at [136, 401] on link "The Dorchester - Vesper Bar" at bounding box center [139, 400] width 234 height 26
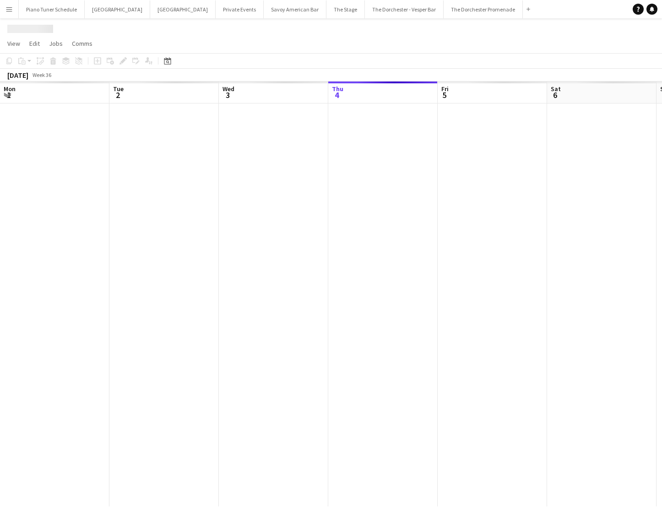
scroll to position [0, 219]
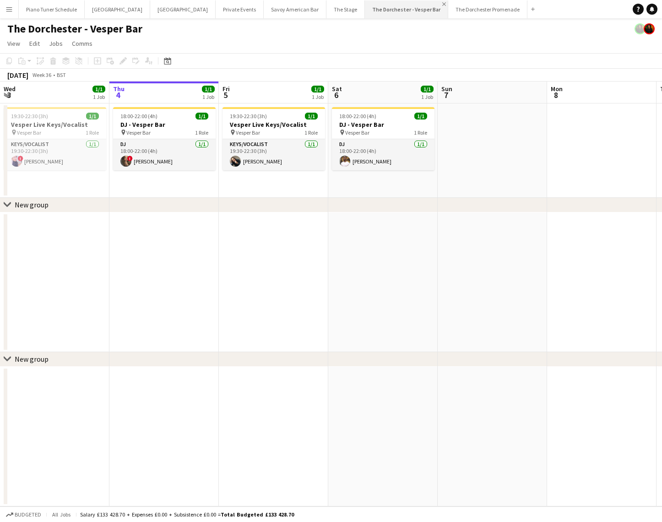
click at [442, 4] on app-icon "Close" at bounding box center [444, 4] width 4 height 4
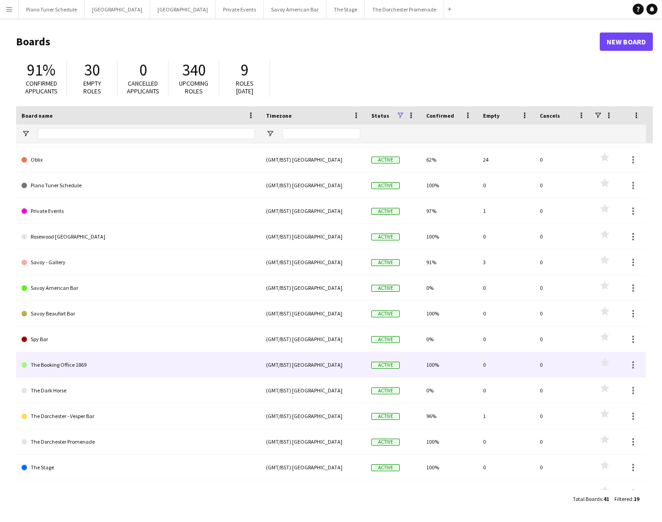
scroll to position [141, 0]
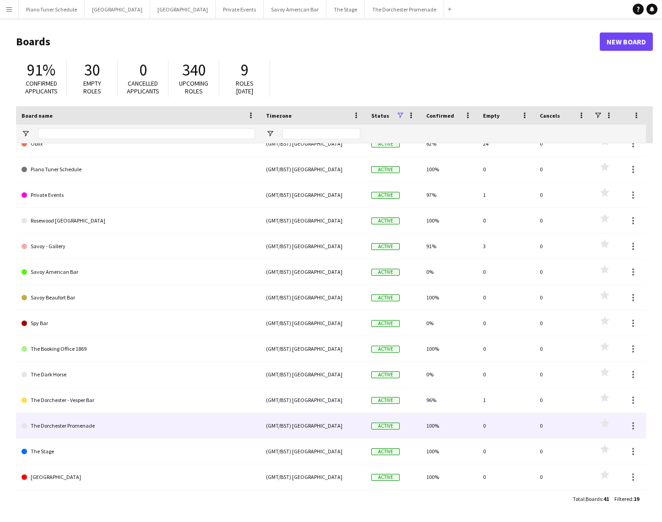
click at [79, 420] on link "The Dorchester Promenade" at bounding box center [139, 426] width 234 height 26
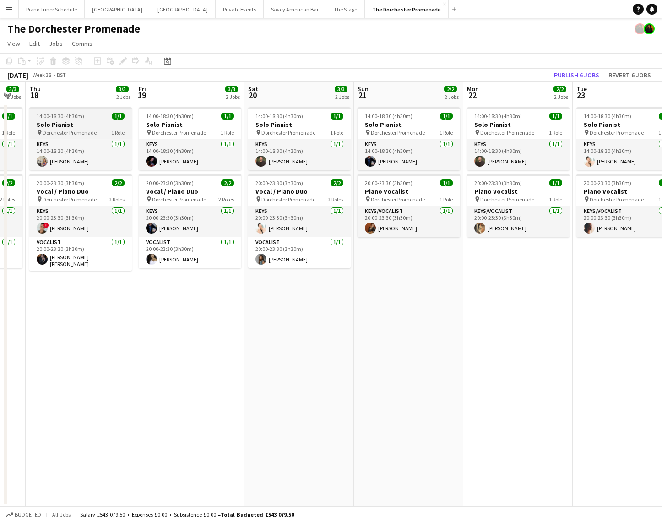
scroll to position [0, 292]
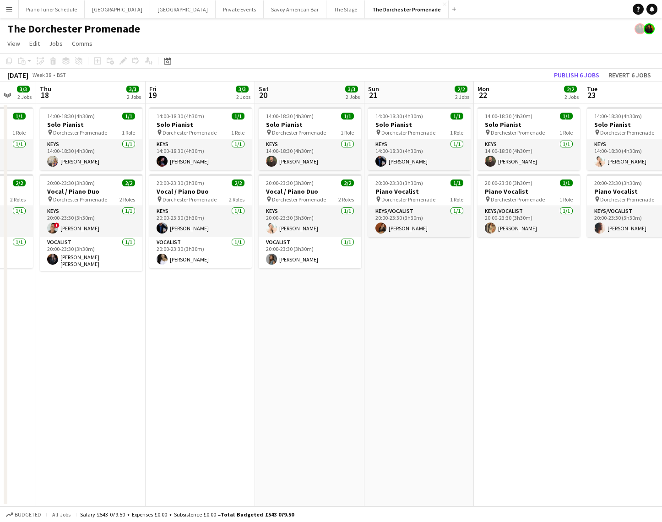
click at [11, 9] on app-icon "Menu" at bounding box center [8, 8] width 7 height 7
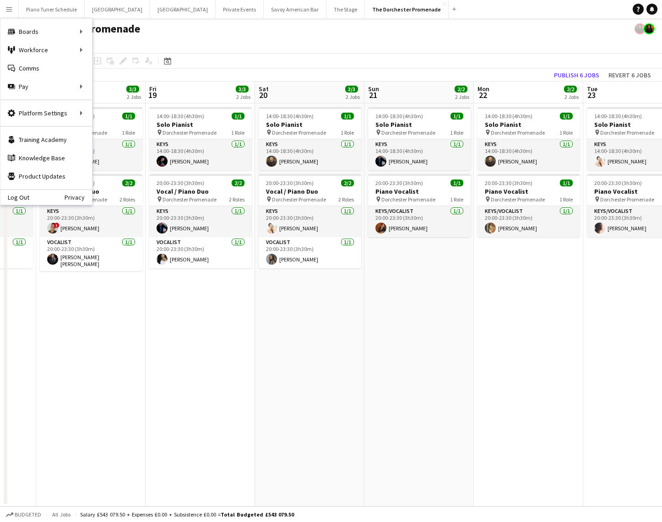
click at [256, 57] on app-toolbar "Copy Paste Paste Command V Paste with crew Command Shift V Paste linked Job [GE…" at bounding box center [331, 61] width 662 height 16
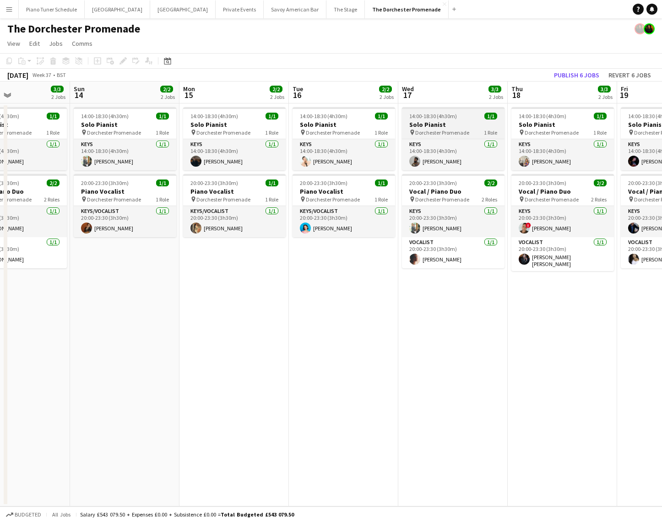
scroll to position [0, 276]
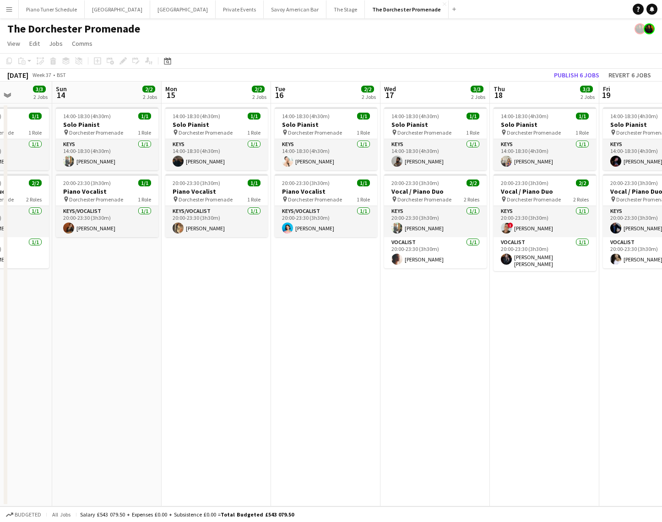
click at [207, 279] on app-date-cell "14:00-18:30 (4h30m) 1/1 Solo Pianist pin Dorchester Promenade 1 Role Keys [DATE…" at bounding box center [216, 304] width 109 height 403
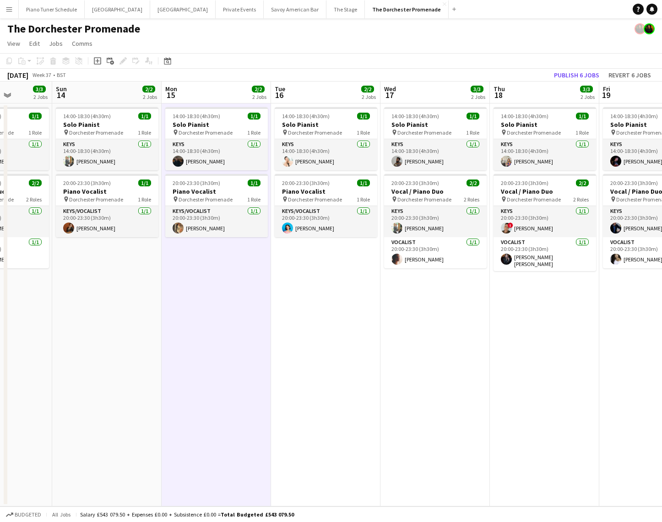
drag, startPoint x: 94, startPoint y: 60, endPoint x: 117, endPoint y: 77, distance: 28.8
click at [94, 60] on icon "Add job" at bounding box center [97, 60] width 7 height 7
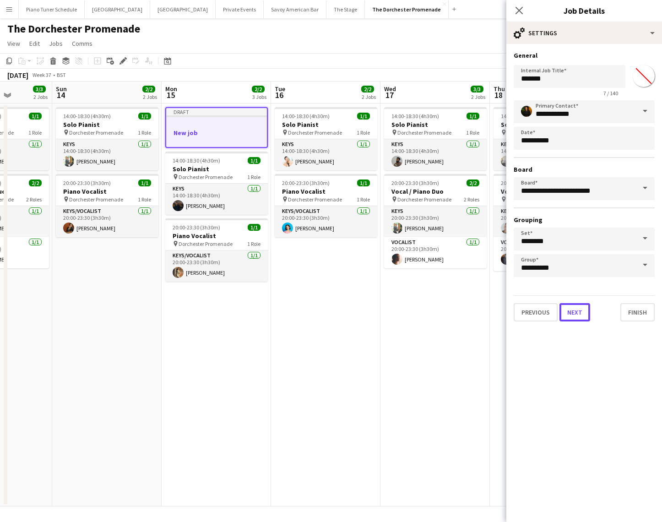
drag, startPoint x: 564, startPoint y: 310, endPoint x: 565, endPoint y: 287, distance: 22.9
click at [565, 309] on button "Next" at bounding box center [574, 312] width 31 height 18
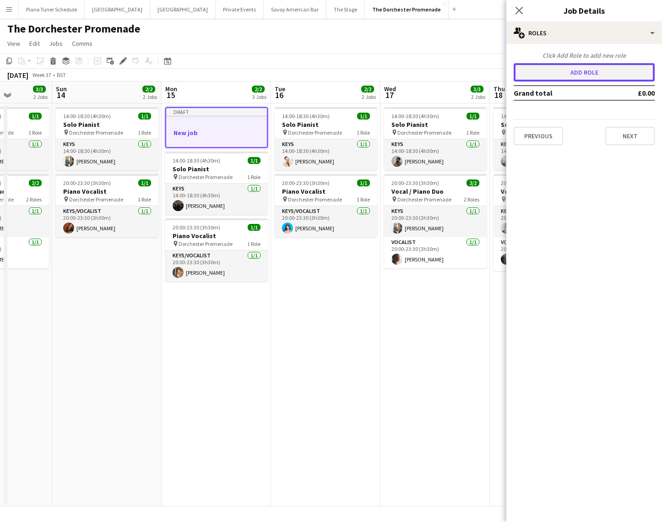
click at [583, 77] on button "Add role" at bounding box center [584, 72] width 141 height 18
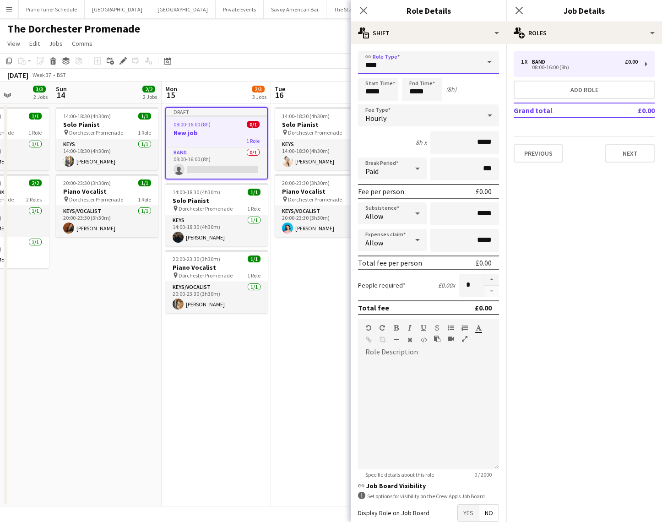
drag, startPoint x: 421, startPoint y: 65, endPoint x: 420, endPoint y: 76, distance: 11.5
click at [421, 65] on input "****" at bounding box center [428, 62] width 141 height 23
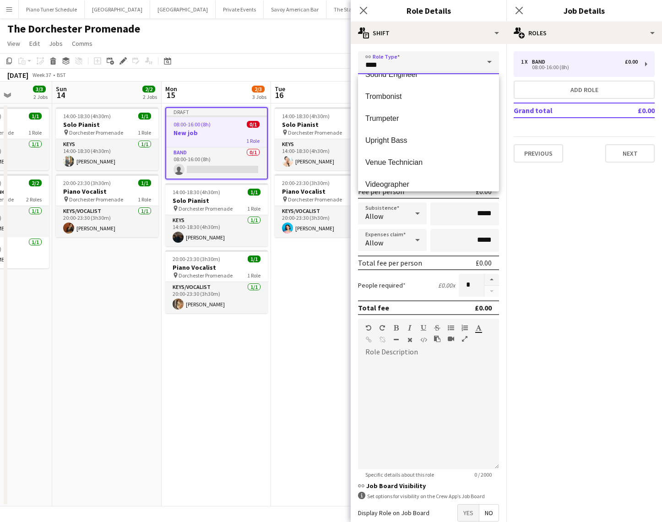
scroll to position [440, 0]
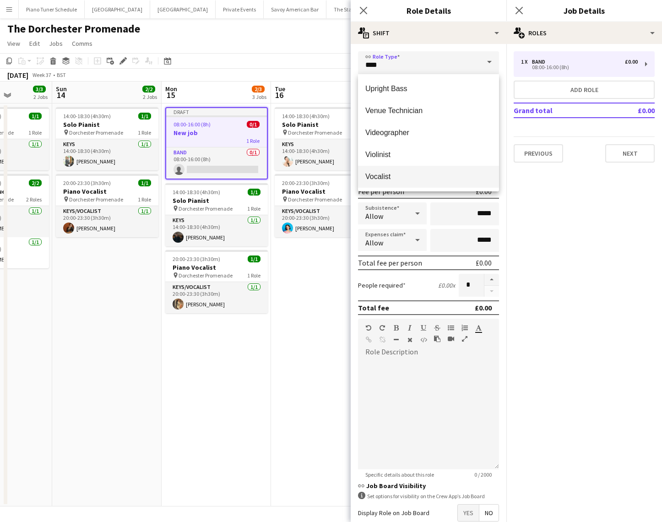
drag, startPoint x: 400, startPoint y: 176, endPoint x: 392, endPoint y: 115, distance: 61.4
click at [400, 176] on span "Vocalist" at bounding box center [428, 176] width 126 height 9
type input "********"
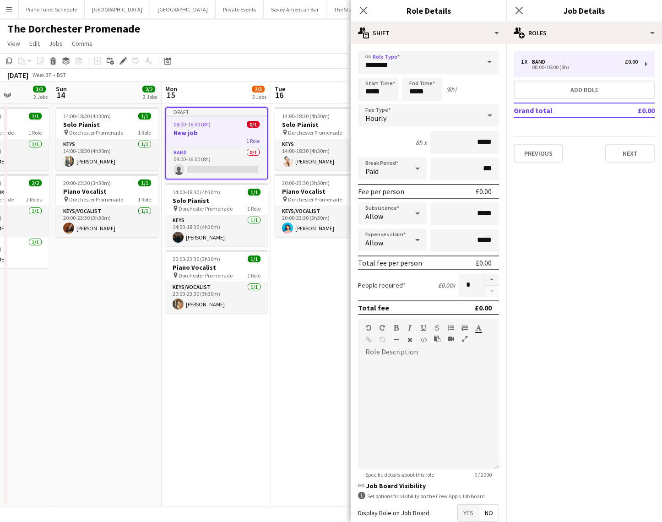
drag, startPoint x: 358, startPoint y: 6, endPoint x: 356, endPoint y: 16, distance: 10.4
click at [358, 8] on app-icon "Close pop-in" at bounding box center [363, 10] width 11 height 11
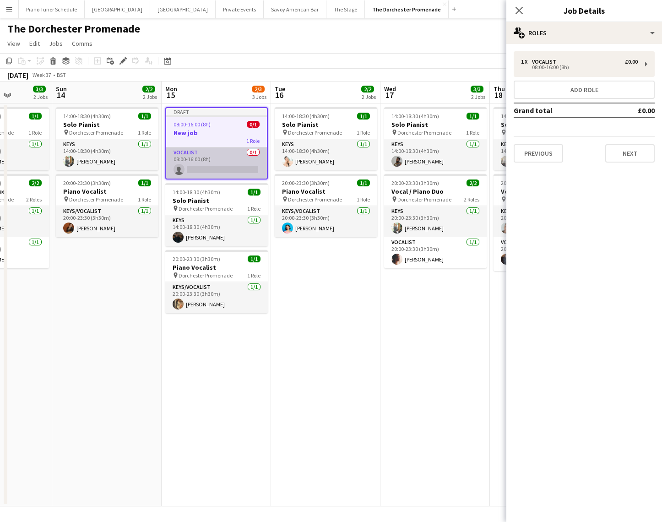
drag, startPoint x: 202, startPoint y: 171, endPoint x: 223, endPoint y: 168, distance: 21.3
click at [205, 169] on app-calendar-viewport "Thu 11 3/3 2 Jobs Fri 12 3/3 3 Jobs Sat 13 3/3 2 Jobs Sun 14 2/2 2 Jobs Mon 15 …" at bounding box center [331, 293] width 662 height 425
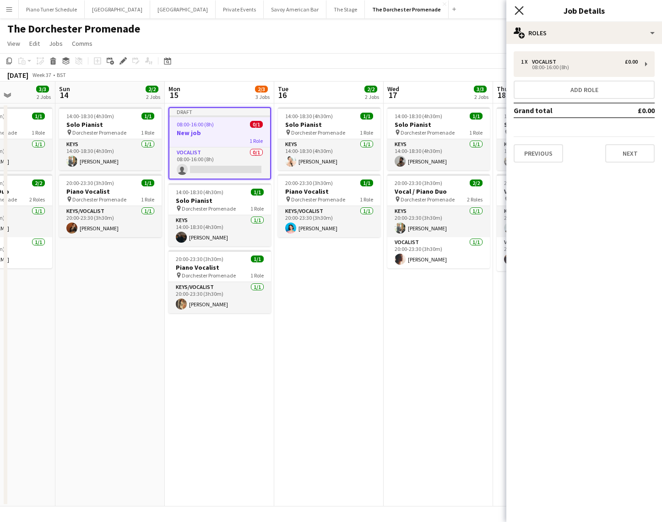
click at [517, 13] on icon at bounding box center [519, 10] width 9 height 9
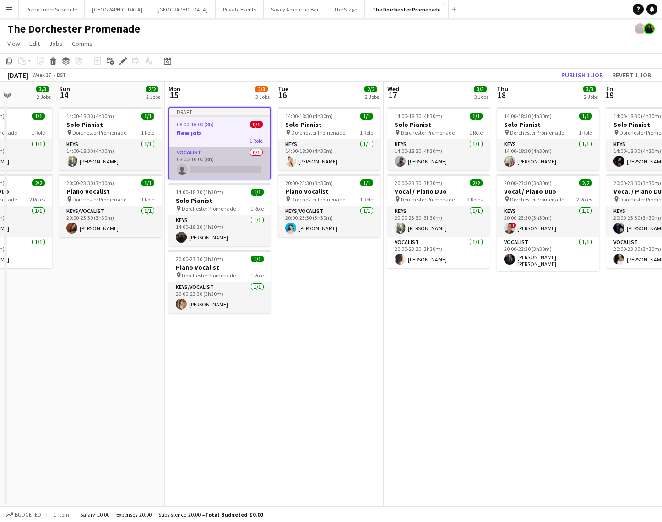
click at [219, 173] on app-card-role "Vocalist 0/1 08:00-16:00 (8h) single-neutral-actions" at bounding box center [219, 162] width 101 height 31
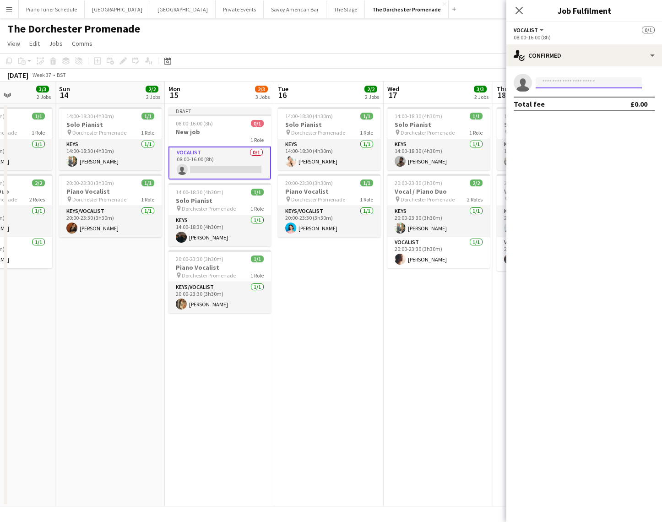
click at [543, 85] on input at bounding box center [589, 82] width 106 height 11
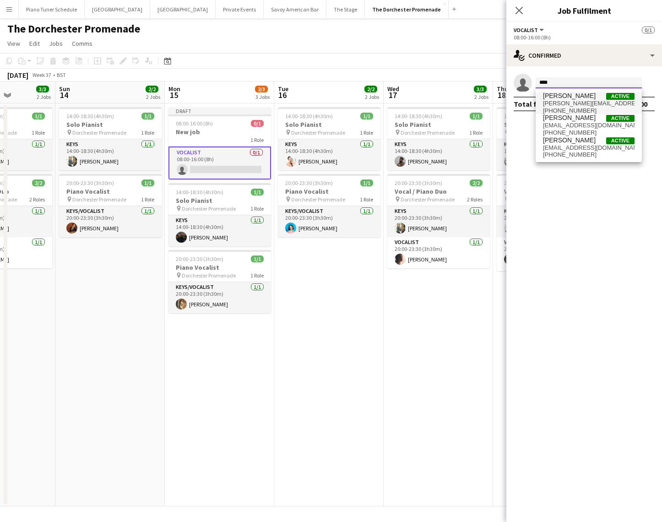
type input "****"
click at [549, 97] on span "[PERSON_NAME]" at bounding box center [569, 96] width 53 height 8
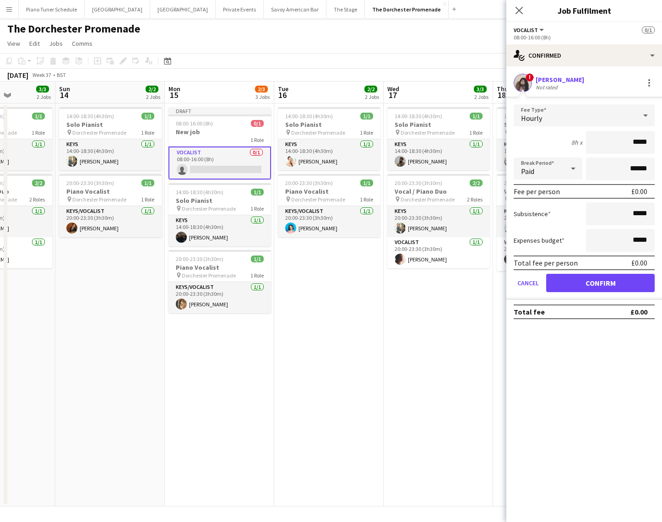
drag, startPoint x: 521, startPoint y: 11, endPoint x: 495, endPoint y: 31, distance: 32.6
click at [521, 11] on icon "Close pop-in" at bounding box center [519, 10] width 7 height 7
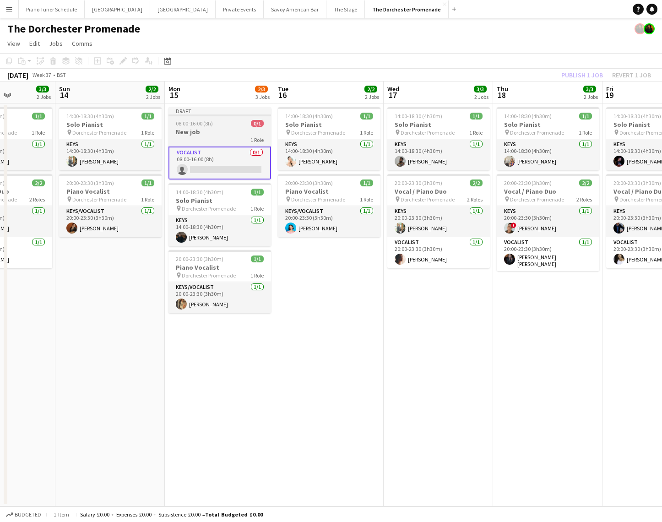
click at [219, 127] on app-job-card "Draft 08:00-16:00 (8h) 0/1 New job 1 Role Vocalist 0/1 08:00-16:00 (8h) single-…" at bounding box center [219, 143] width 103 height 72
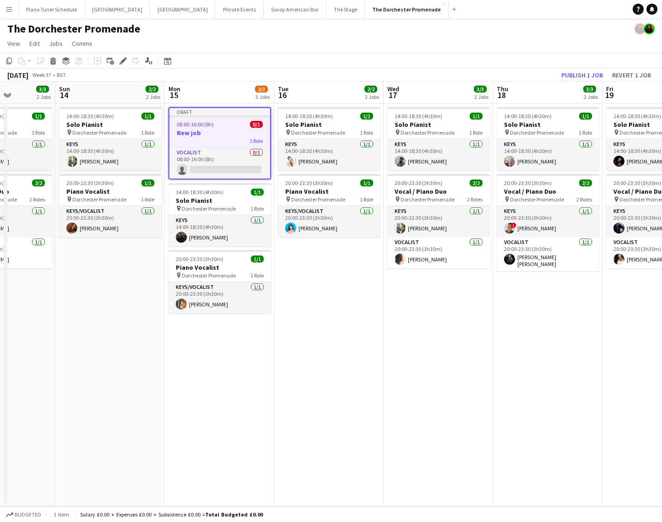
click at [50, 61] on icon "Delete" at bounding box center [52, 60] width 7 height 7
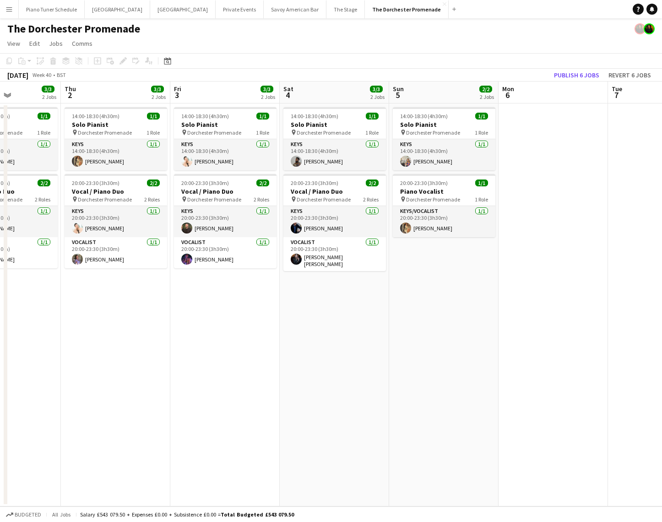
scroll to position [0, 269]
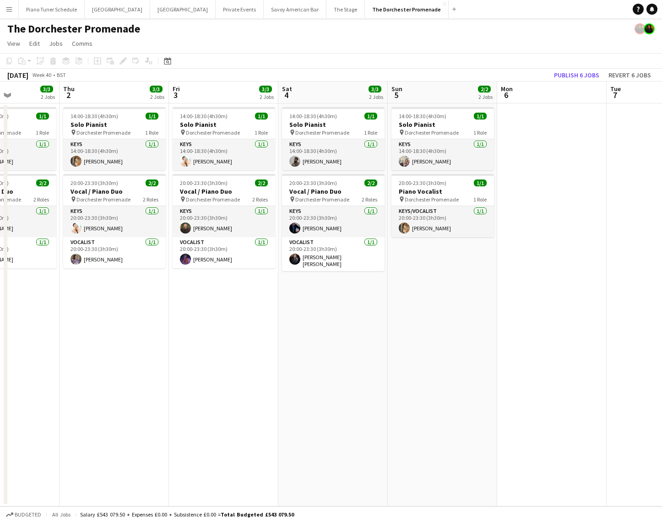
click at [482, 54] on app-toolbar "Copy Paste Paste Command V Paste with crew Command Shift V Paste linked Job [GE…" at bounding box center [331, 61] width 662 height 16
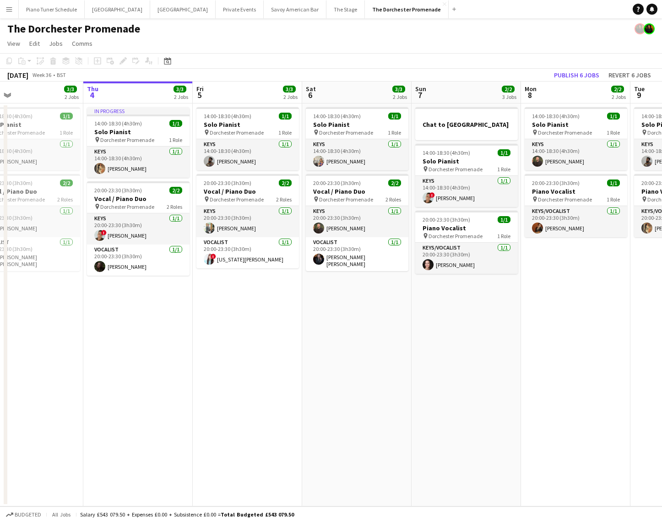
scroll to position [0, 242]
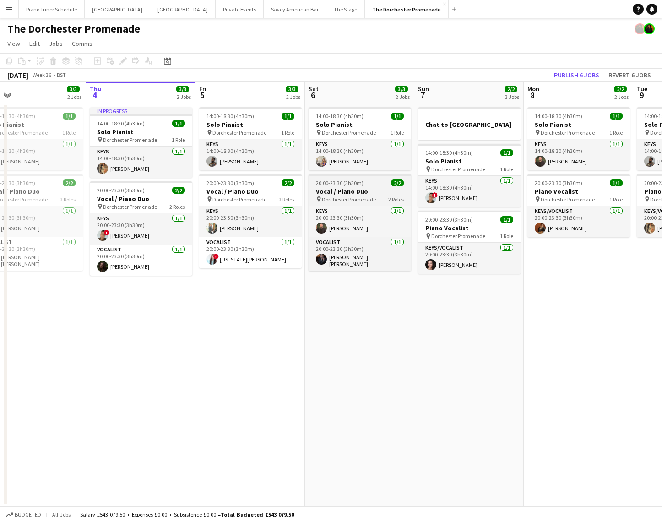
click at [371, 198] on span "Dorchester Promenade" at bounding box center [349, 199] width 54 height 7
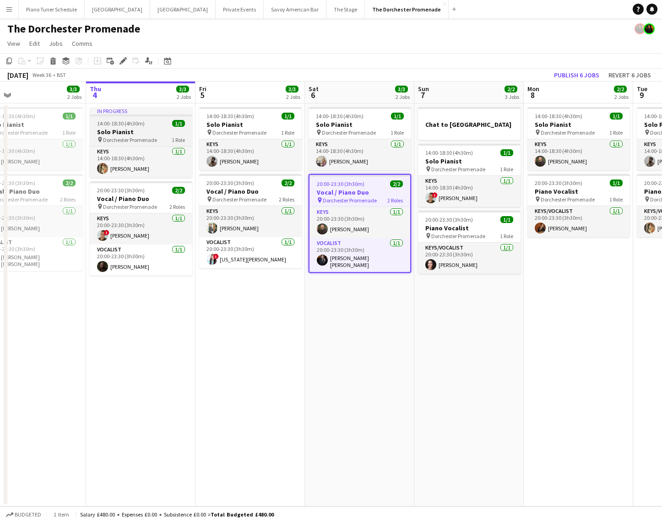
click at [133, 111] on div "In progress" at bounding box center [141, 110] width 103 height 7
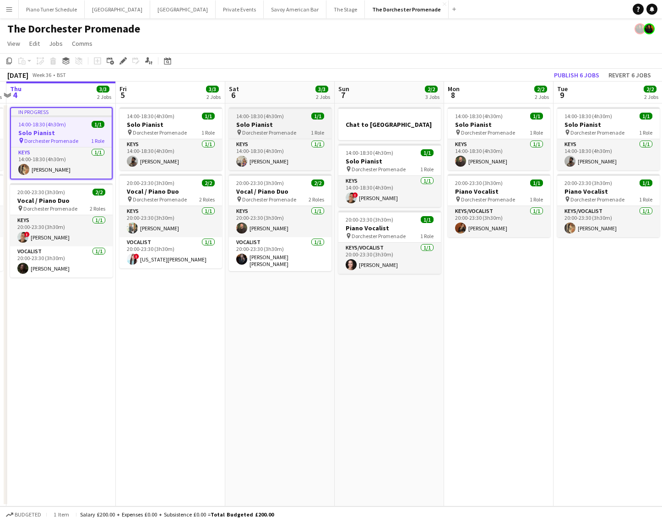
scroll to position [0, 381]
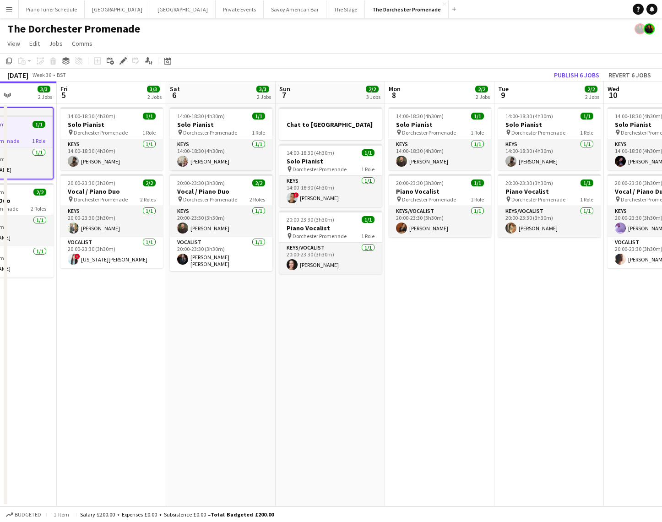
click at [505, 74] on div "[DATE] Week 36 • BST Publish 6 jobs Revert 6 jobs" at bounding box center [331, 75] width 662 height 13
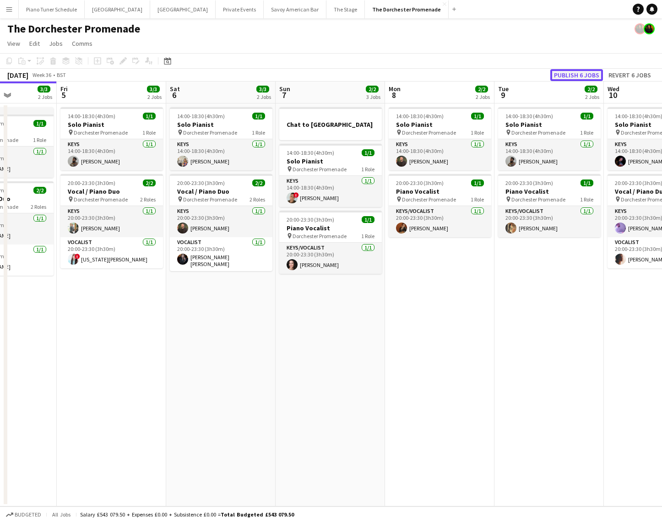
click at [574, 75] on button "Publish 6 jobs" at bounding box center [576, 75] width 53 height 12
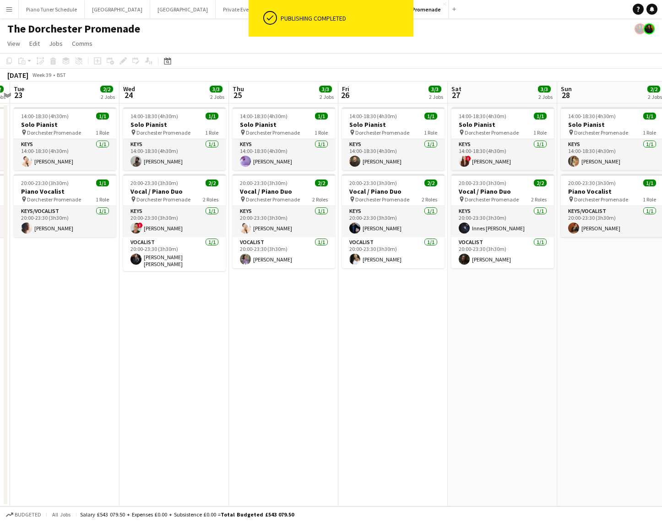
scroll to position [0, 429]
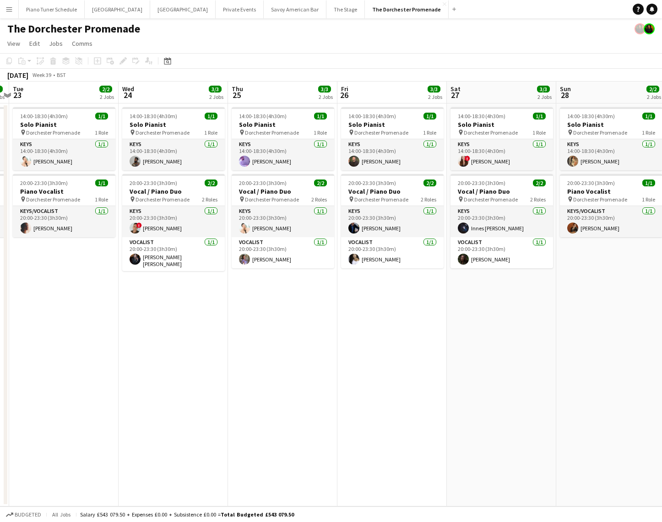
click at [9, 10] on app-icon "Menu" at bounding box center [8, 8] width 7 height 7
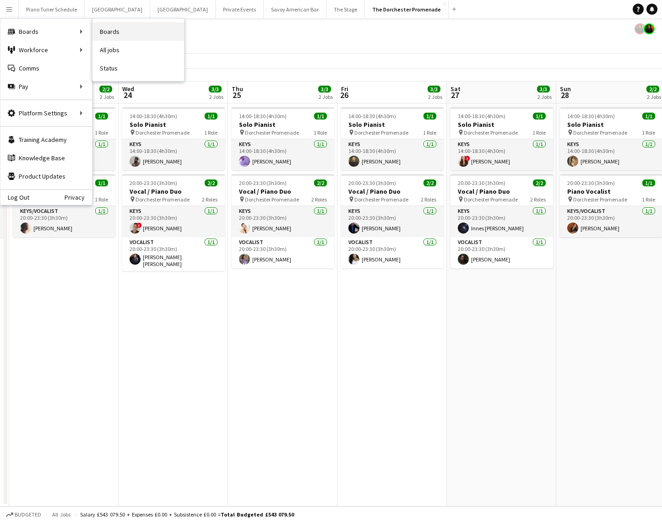
click at [167, 37] on link "Boards" at bounding box center [138, 31] width 92 height 18
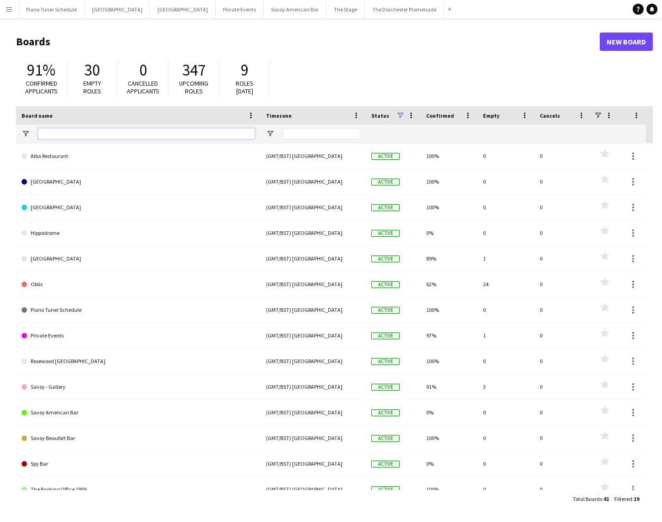
click at [100, 136] on input "Board name Filter Input" at bounding box center [146, 133] width 217 height 11
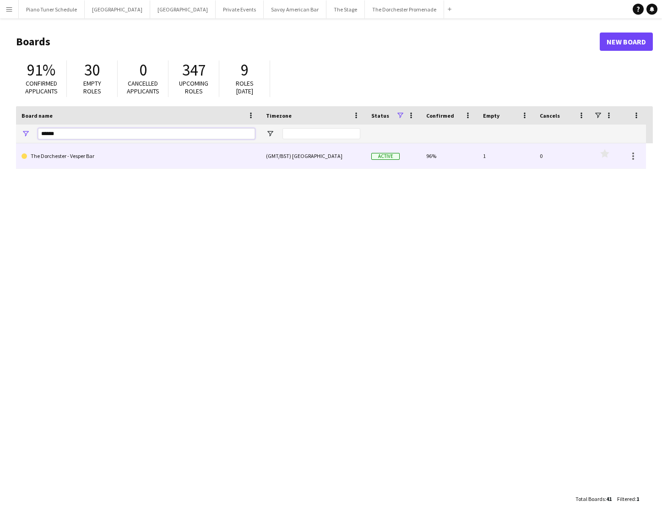
type input "******"
click at [98, 158] on link "The Dorchester - Vesper Bar" at bounding box center [139, 156] width 234 height 26
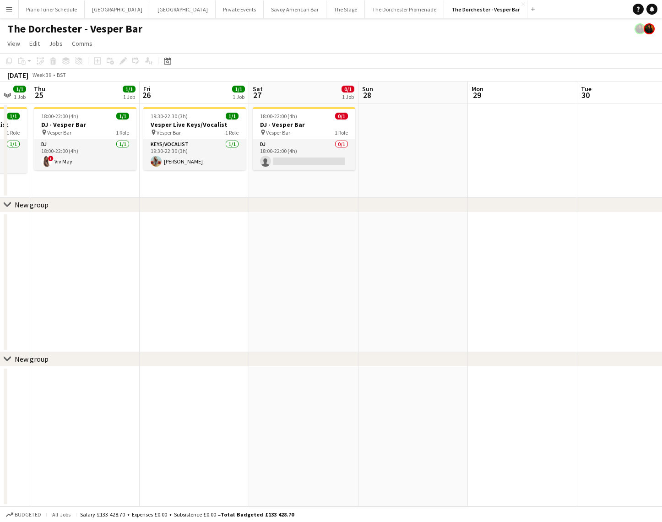
scroll to position [0, 425]
